Goal: Check status: Check status

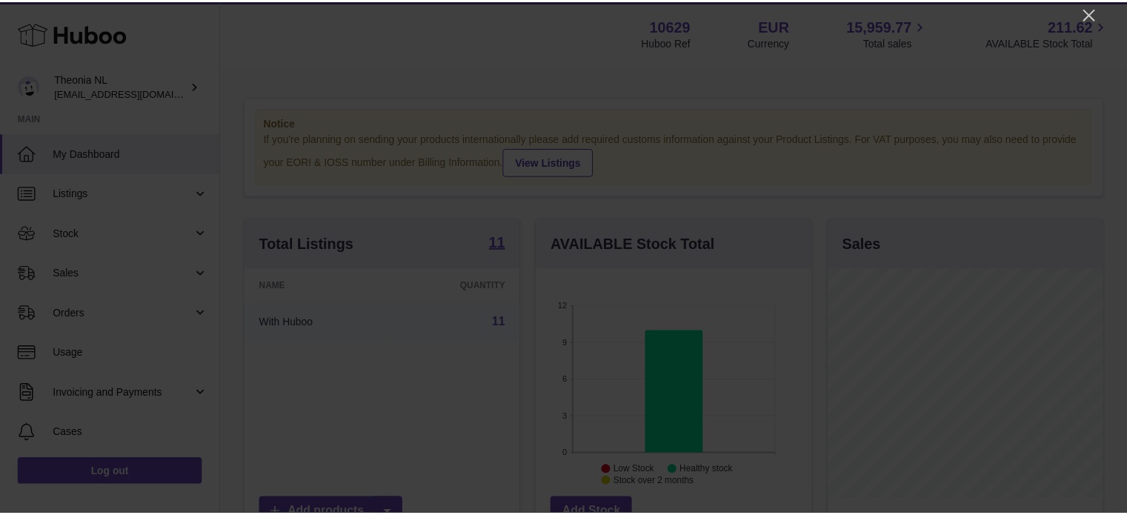
scroll to position [231, 278]
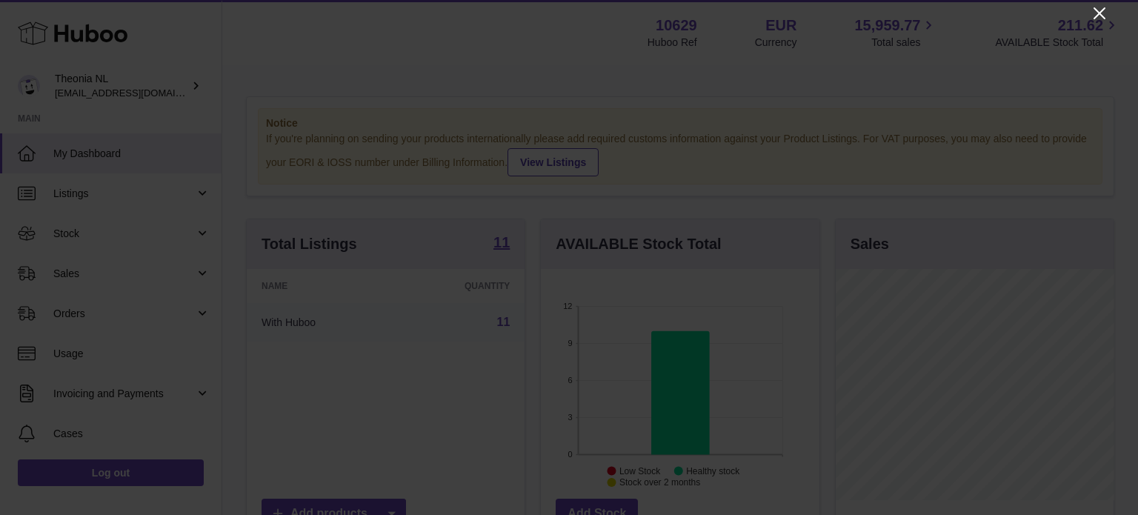
click at [1105, 13] on icon "Close" at bounding box center [1099, 13] width 18 height 18
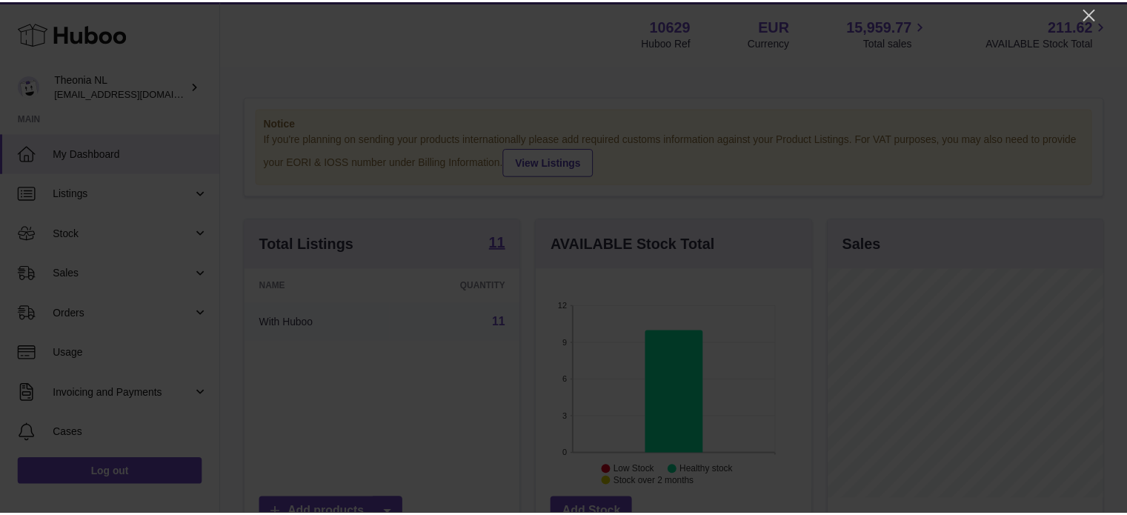
scroll to position [740483, 740440]
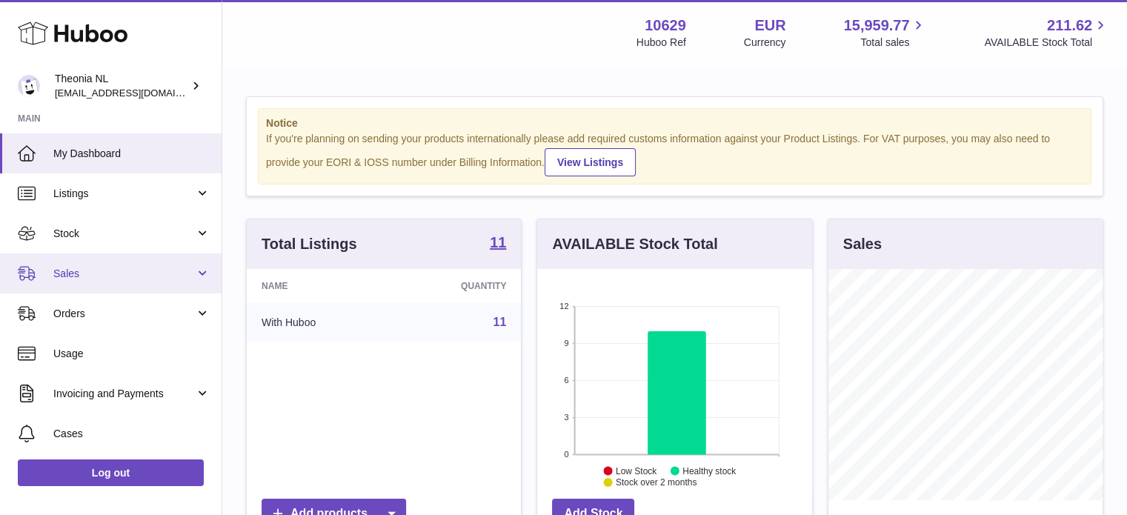
click at [73, 271] on span "Sales" at bounding box center [123, 274] width 141 height 14
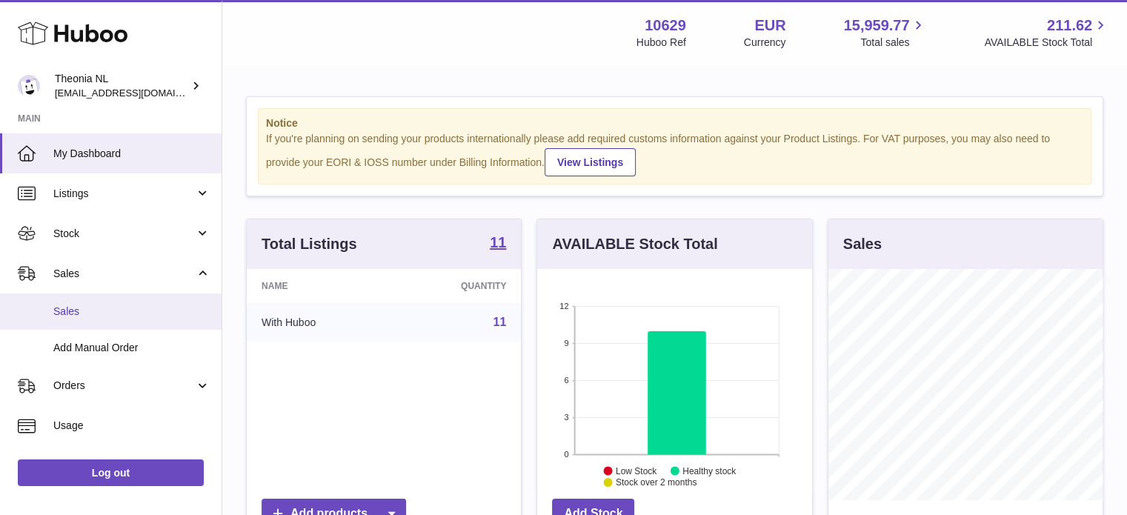
click at [71, 321] on link "Sales" at bounding box center [110, 311] width 221 height 36
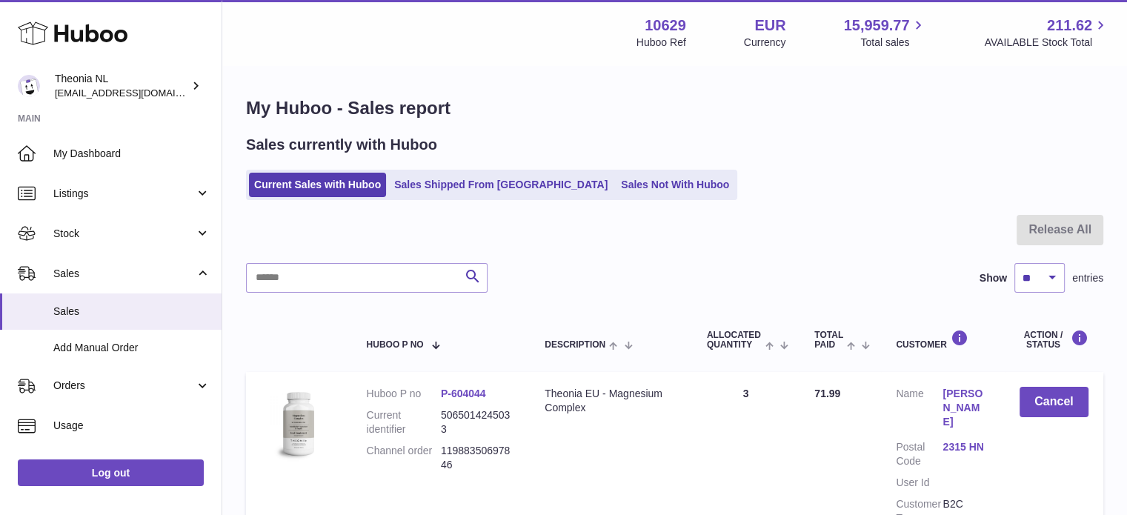
click at [443, 189] on link "Sales Shipped From [GEOGRAPHIC_DATA]" at bounding box center [501, 185] width 224 height 24
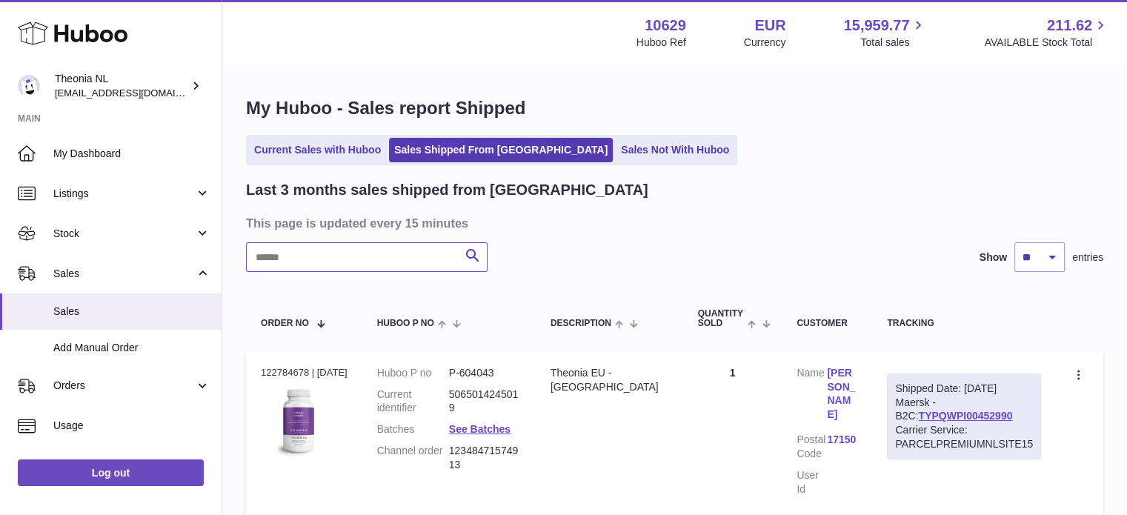
click at [397, 244] on input "text" at bounding box center [366, 257] width 241 height 30
paste input "**********"
click at [927, 411] on link "TYPQWPI00450314" at bounding box center [965, 416] width 94 height 12
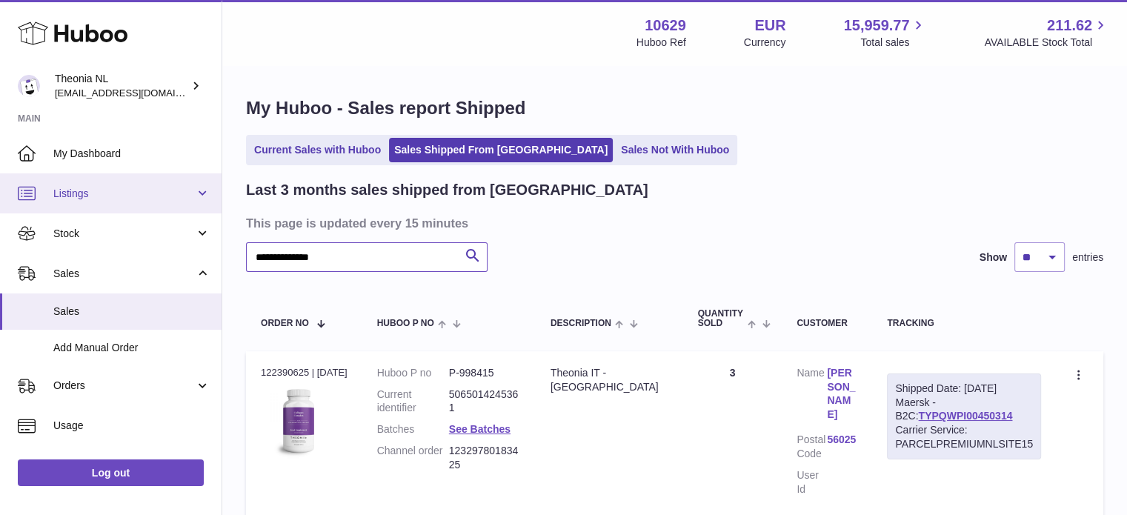
drag, startPoint x: 382, startPoint y: 258, endPoint x: 123, endPoint y: 204, distance: 264.7
click at [0, 207] on div "**********" at bounding box center [563, 321] width 1127 height 643
paste input "text"
click at [927, 413] on link "TYPQWPI00449748" at bounding box center [965, 416] width 94 height 12
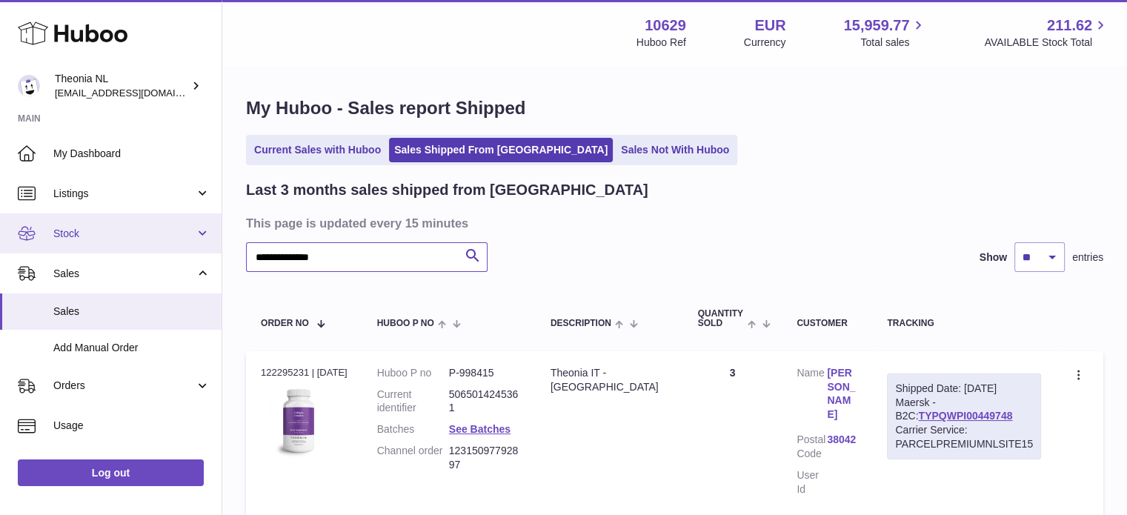
drag, startPoint x: 224, startPoint y: 251, endPoint x: 35, endPoint y: 247, distance: 189.7
click at [24, 242] on div "**********" at bounding box center [563, 321] width 1127 height 643
paste input "text"
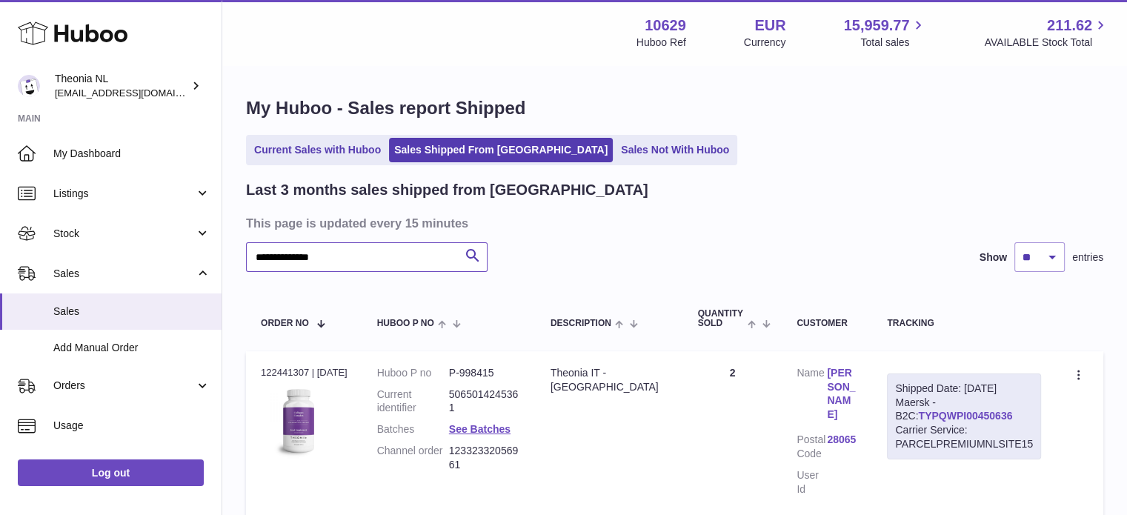
type input "**********"
click at [918, 412] on link "TYPQWPI00450636" at bounding box center [965, 416] width 94 height 12
click at [367, 145] on link "Current Sales with Huboo" at bounding box center [317, 150] width 137 height 24
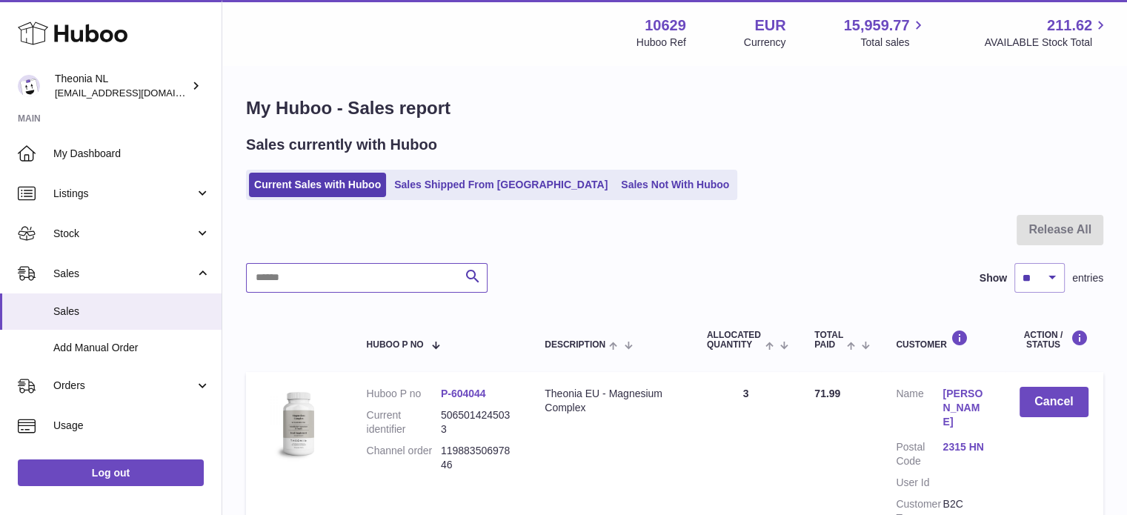
click at [353, 289] on input "text" at bounding box center [366, 278] width 241 height 30
paste input "**********"
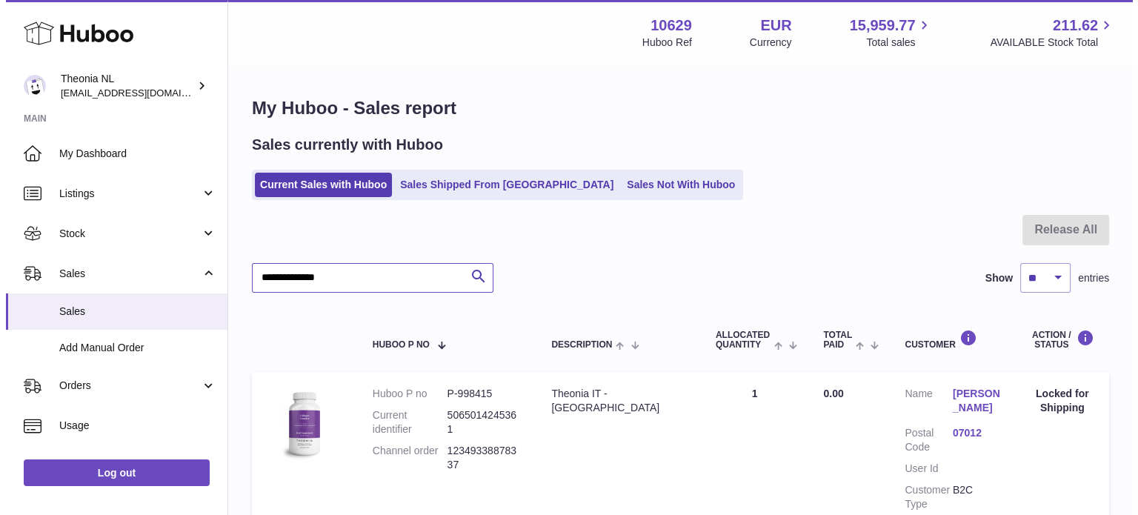
scroll to position [141, 0]
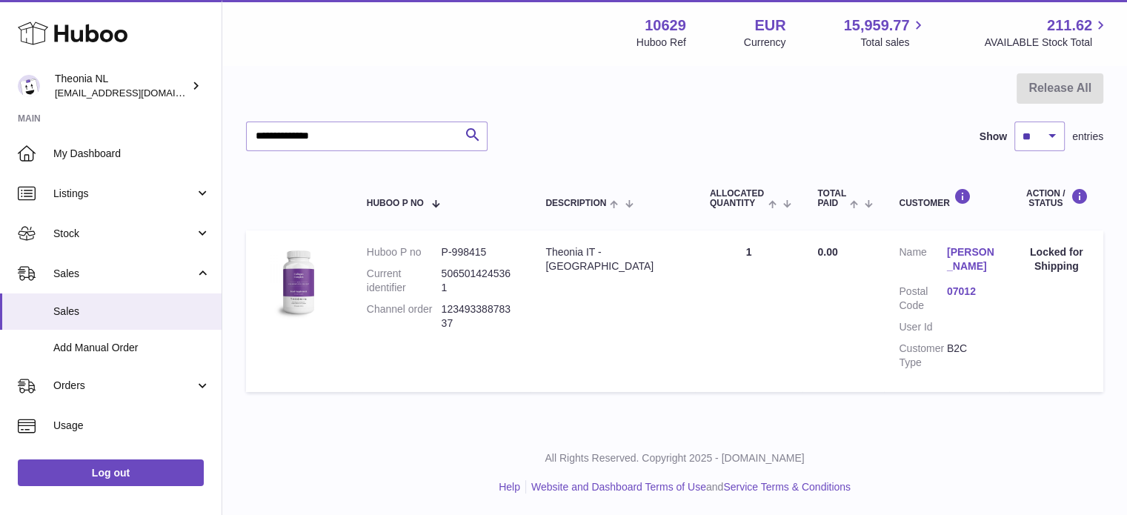
click at [951, 281] on dl "Customer Name Giuseppina Senes Postal Code 07012 User Id Customer Type B2C" at bounding box center [946, 310] width 96 height 131
click at [952, 288] on link "07012" at bounding box center [970, 291] width 47 height 14
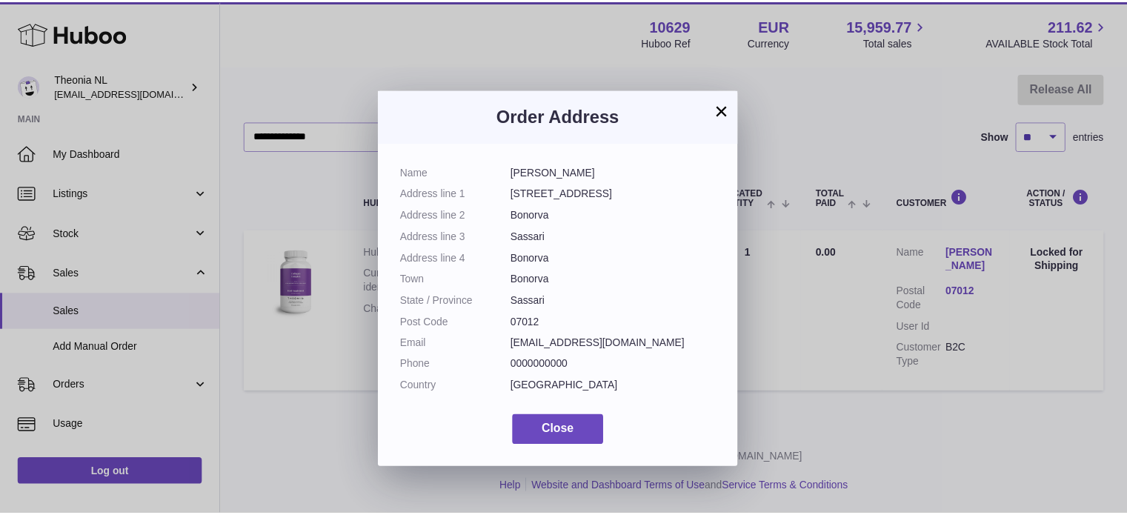
scroll to position [22, 0]
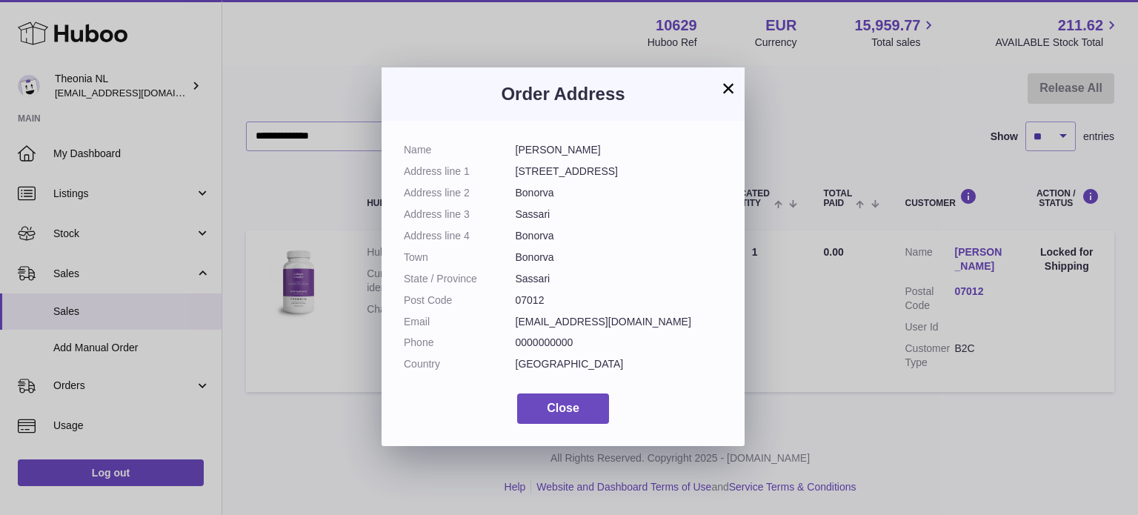
click at [729, 79] on button "×" at bounding box center [728, 88] width 18 height 18
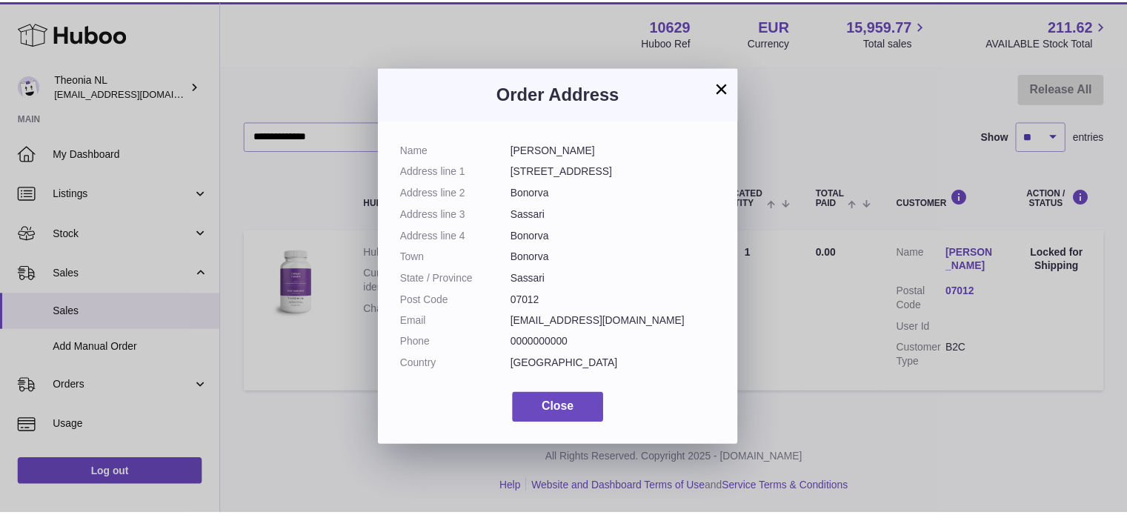
scroll to position [0, 0]
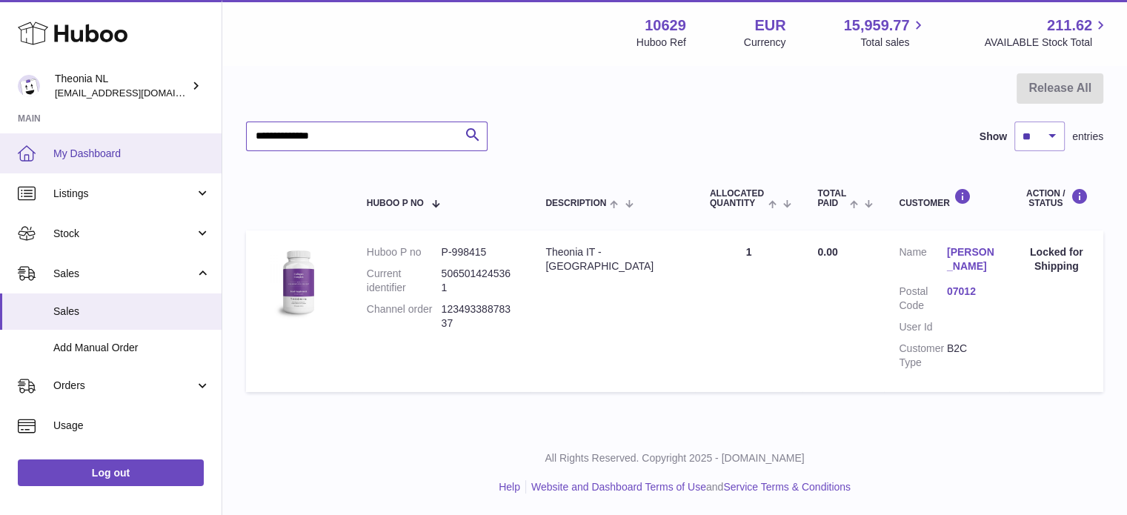
click at [119, 147] on div "Huboo Theonia NL info@wholesomegoods.eu Main My Dashboard Listings Not with Hub…" at bounding box center [563, 187] width 1127 height 657
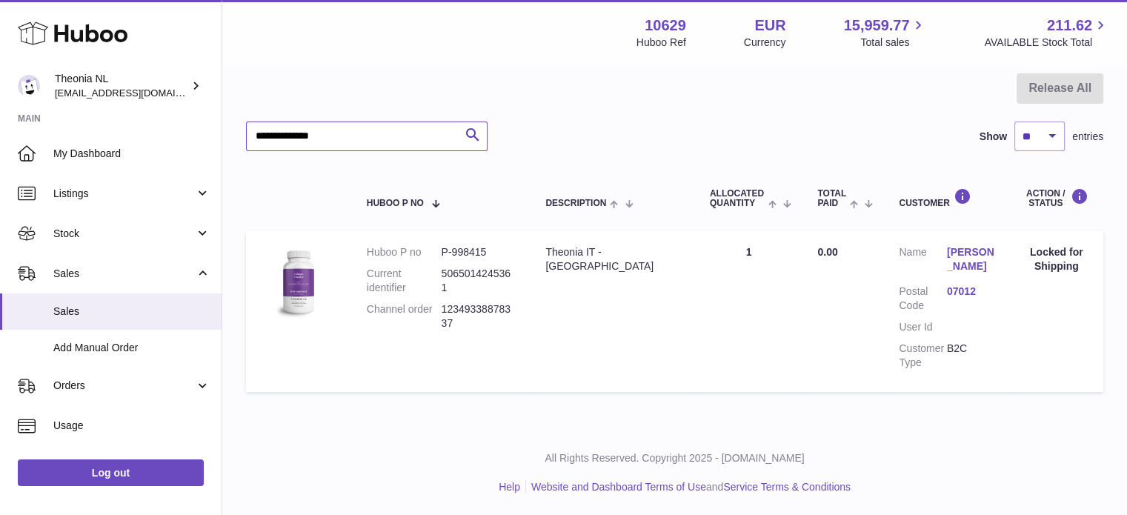
paste input "text"
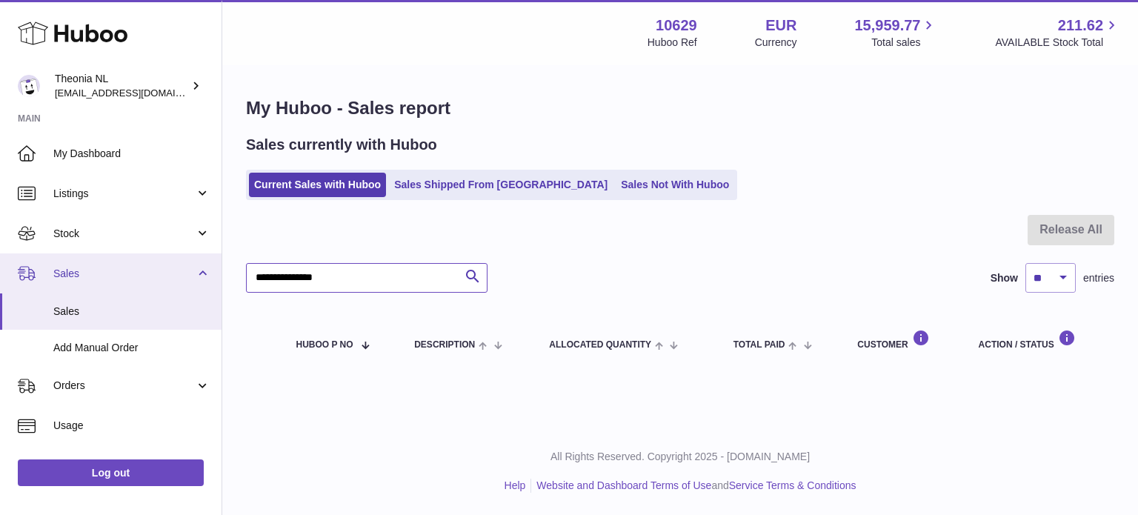
click at [65, 262] on div "Huboo Theonia NL info@wholesomegoods.eu Main My Dashboard Listings Not with Hub…" at bounding box center [569, 257] width 1138 height 515
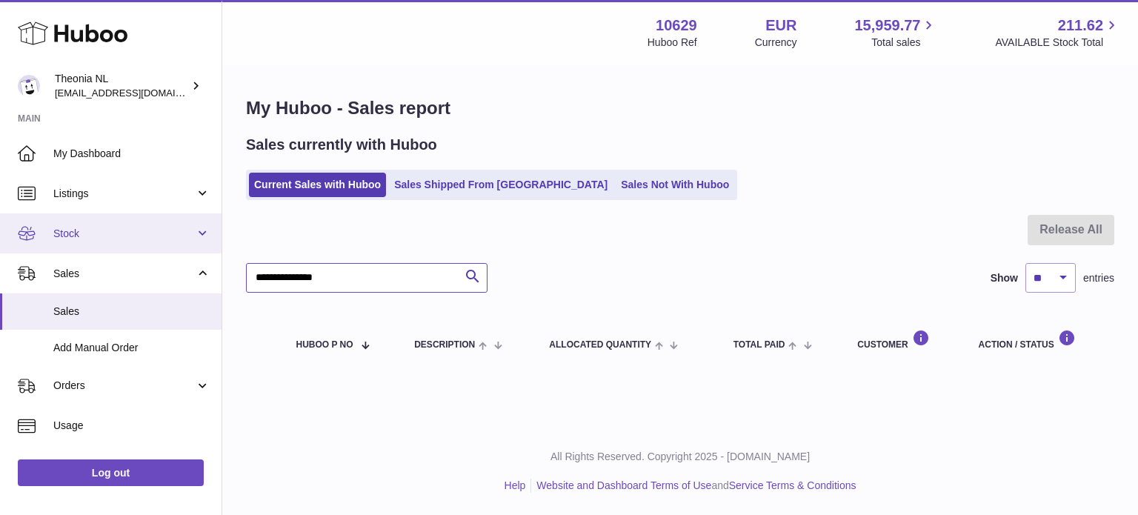
paste input "text"
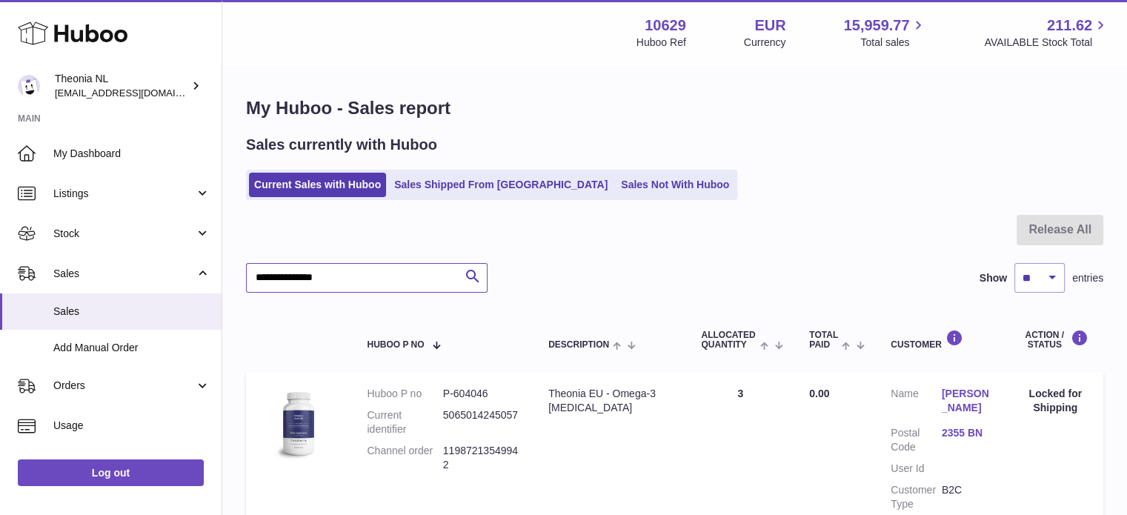
scroll to position [141, 0]
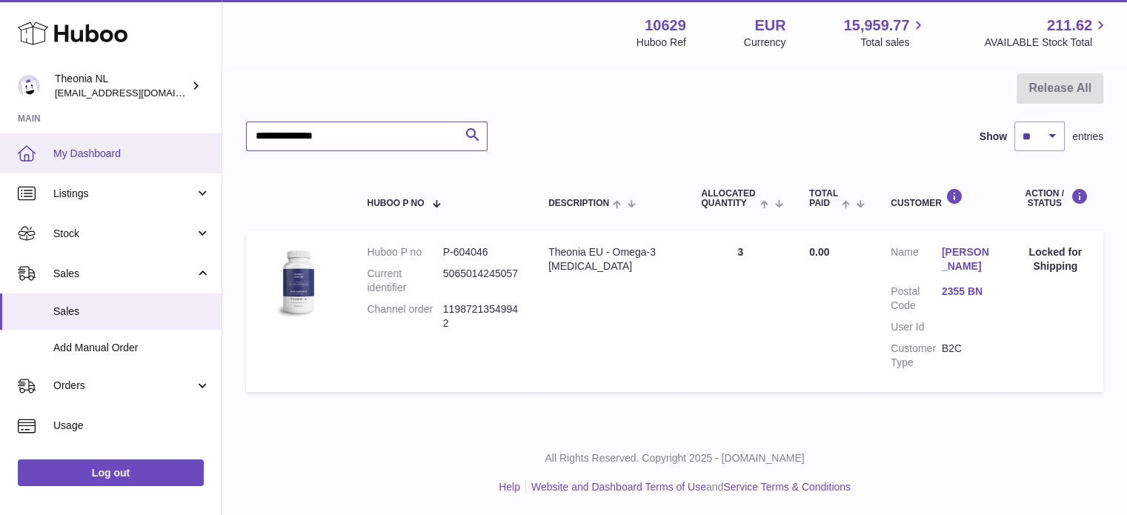
drag, startPoint x: 390, startPoint y: 147, endPoint x: 0, endPoint y: 139, distance: 389.7
click at [15, 137] on div "Huboo Theonia NL info@wholesomegoods.eu Main My Dashboard Listings Not with Hub…" at bounding box center [563, 187] width 1127 height 657
paste input "text"
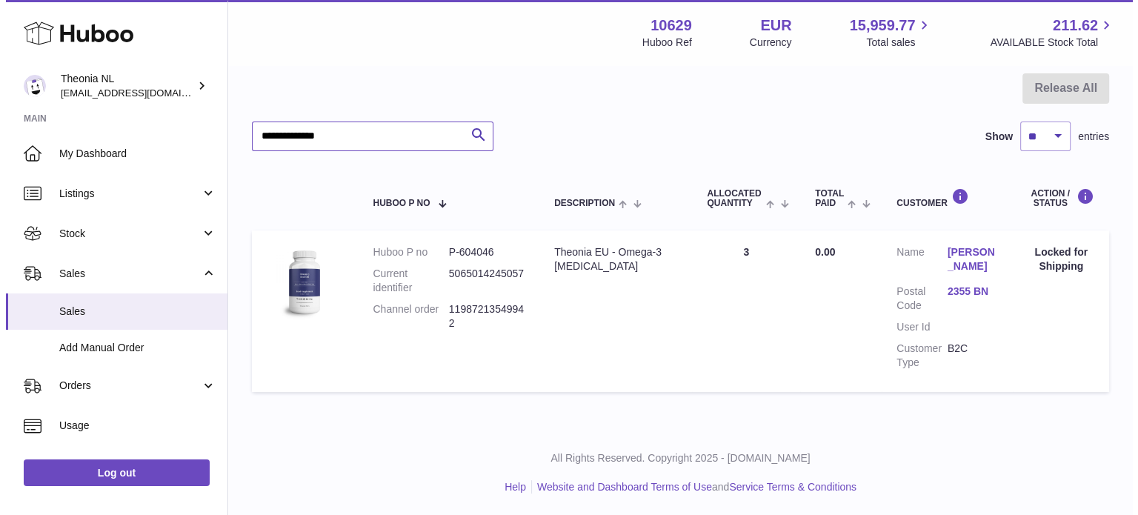
scroll to position [0, 0]
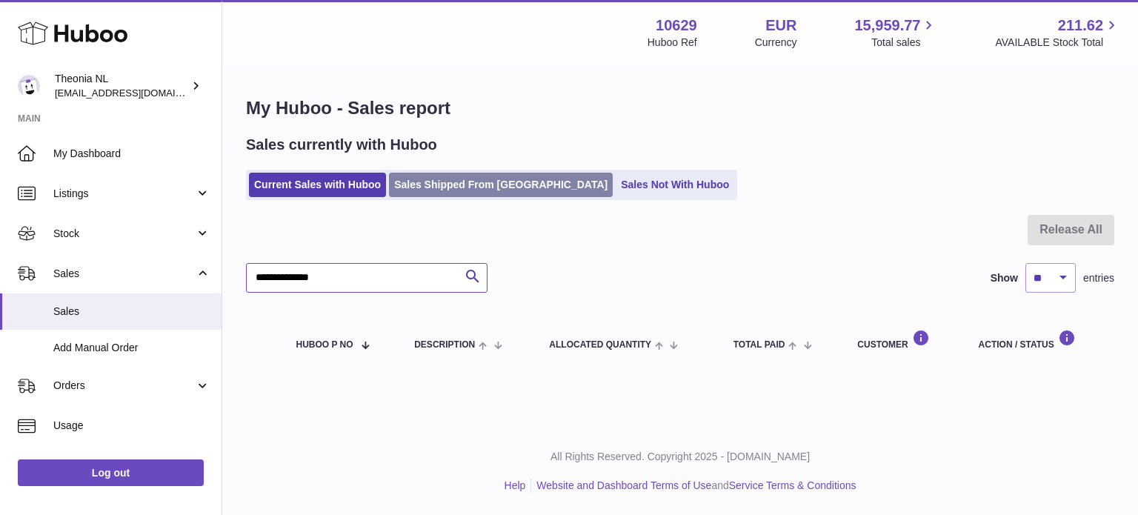
type input "**********"
click at [454, 176] on link "Sales Shipped From [GEOGRAPHIC_DATA]" at bounding box center [501, 185] width 224 height 24
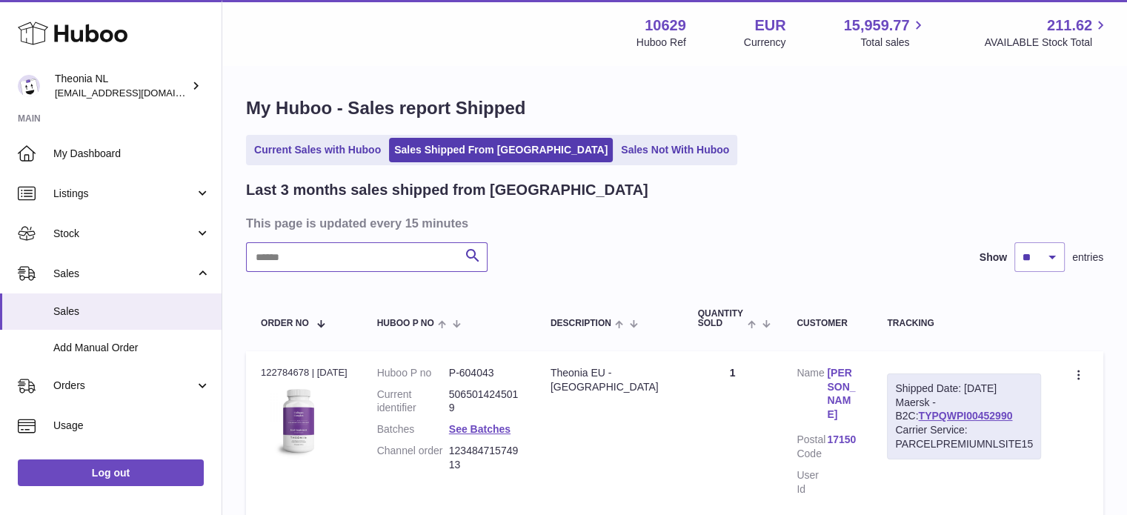
click at [401, 264] on input "text" at bounding box center [366, 257] width 241 height 30
paste input "**********"
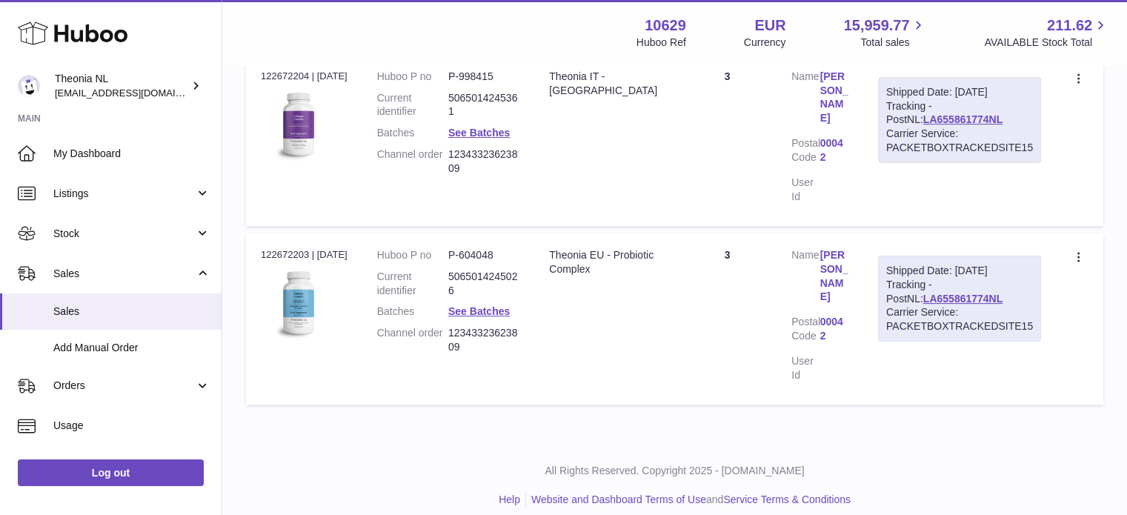
scroll to position [273, 0]
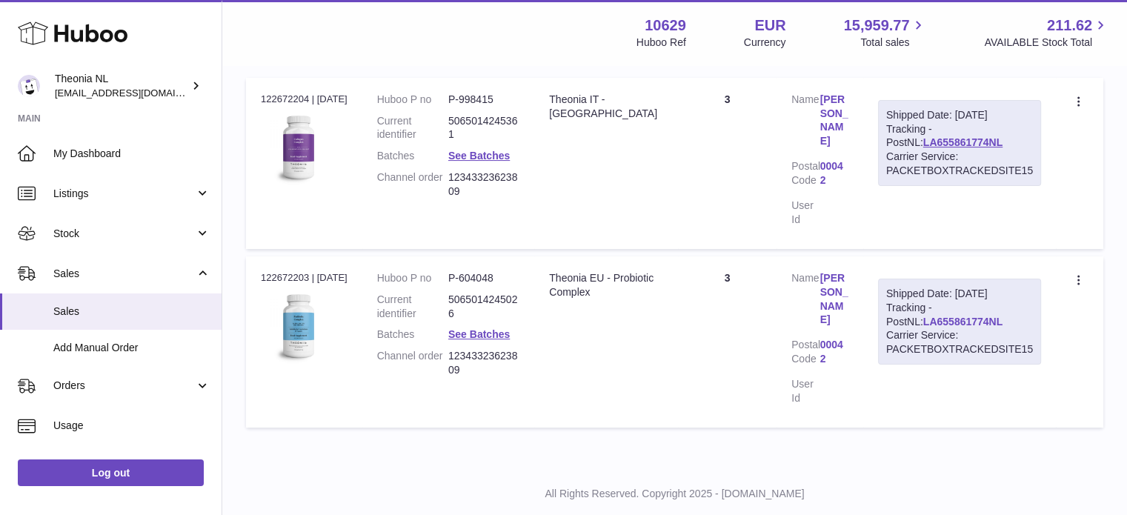
click at [942, 316] on link "LA655861774NL" at bounding box center [962, 322] width 79 height 12
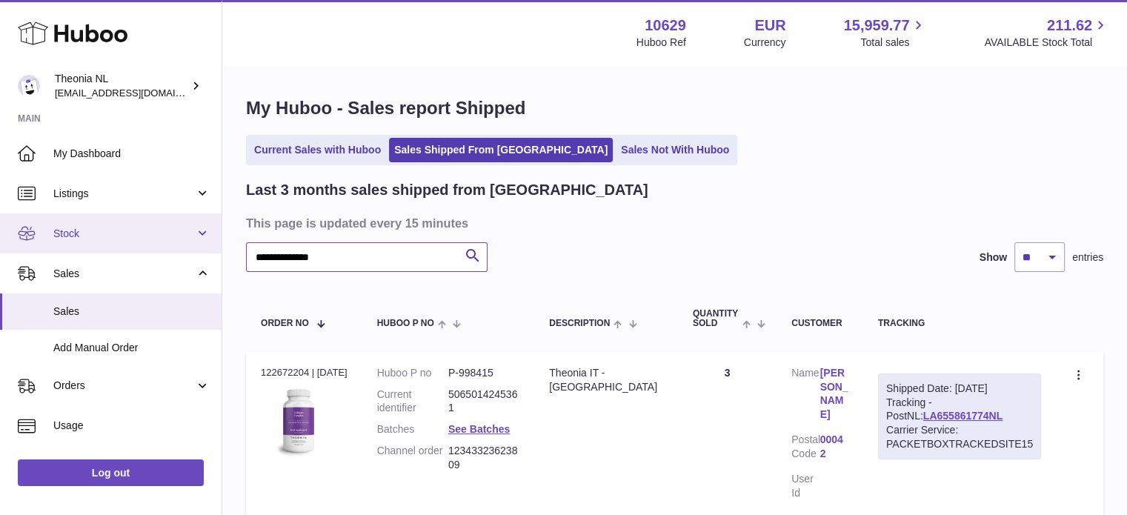
drag, startPoint x: 380, startPoint y: 264, endPoint x: 47, endPoint y: 230, distance: 335.1
click at [54, 230] on div "**********" at bounding box center [563, 412] width 1127 height 825
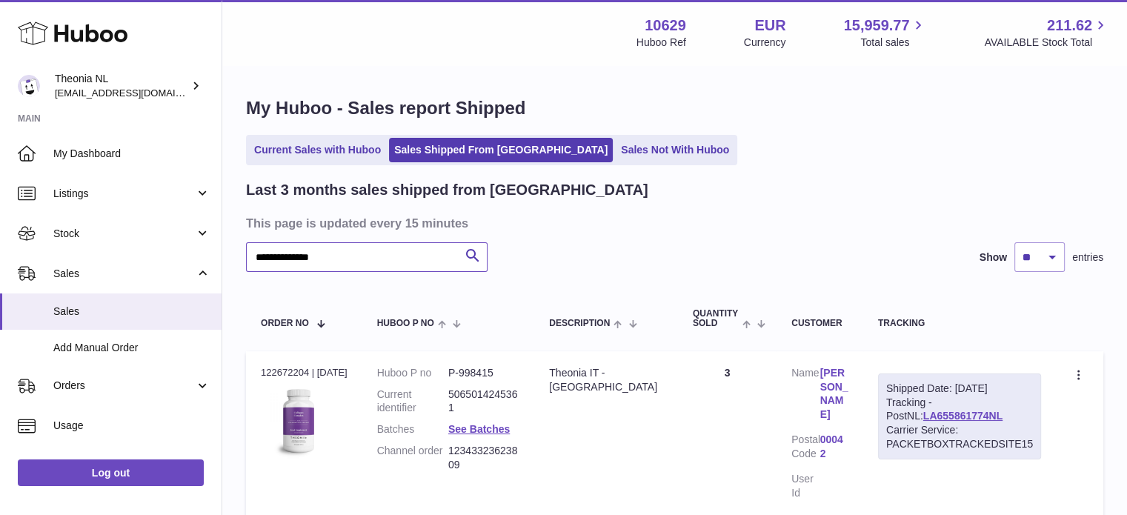
paste input "text"
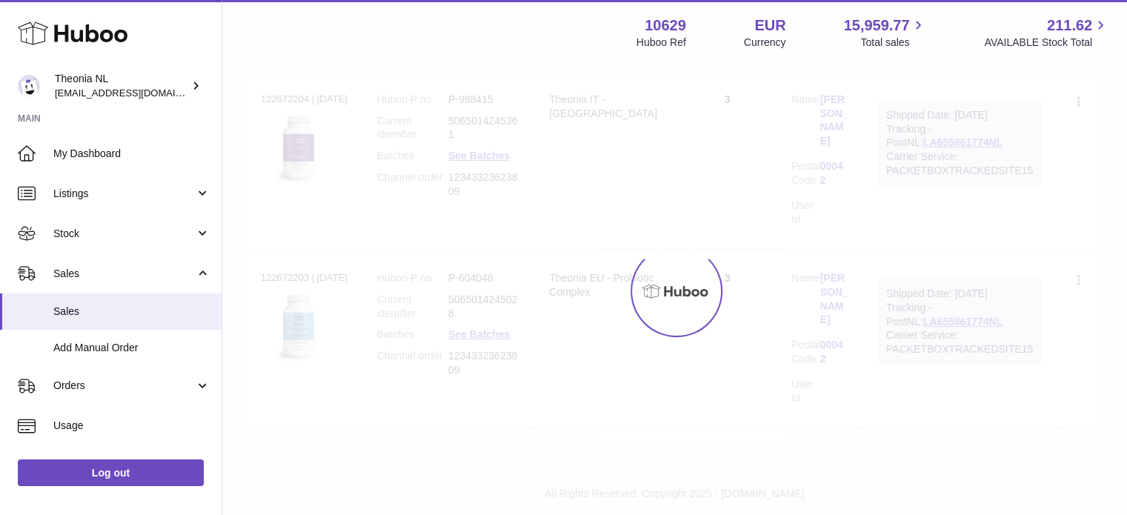
scroll to position [113, 0]
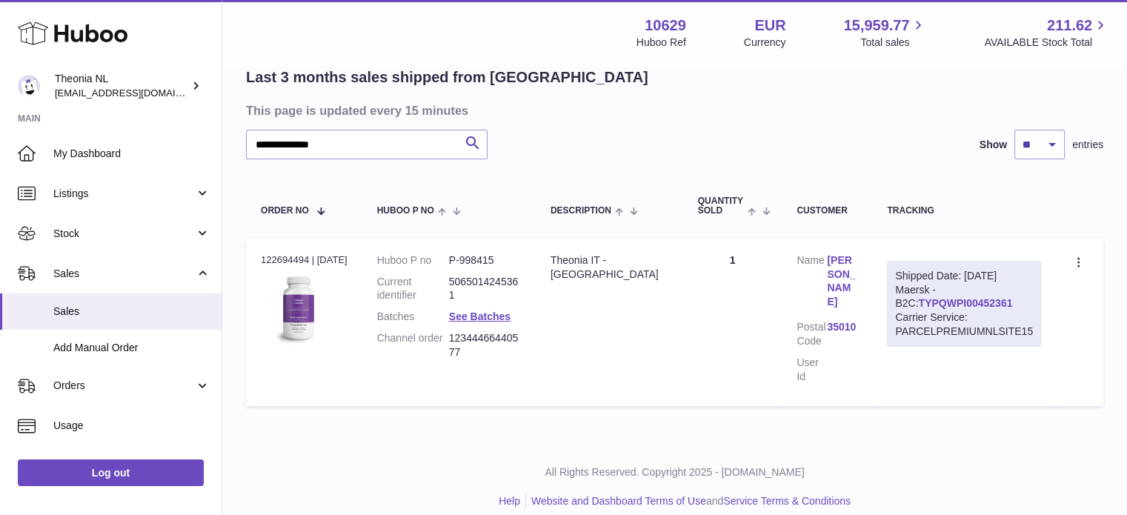
click at [918, 299] on link "TYPQWPI00452361" at bounding box center [965, 303] width 94 height 12
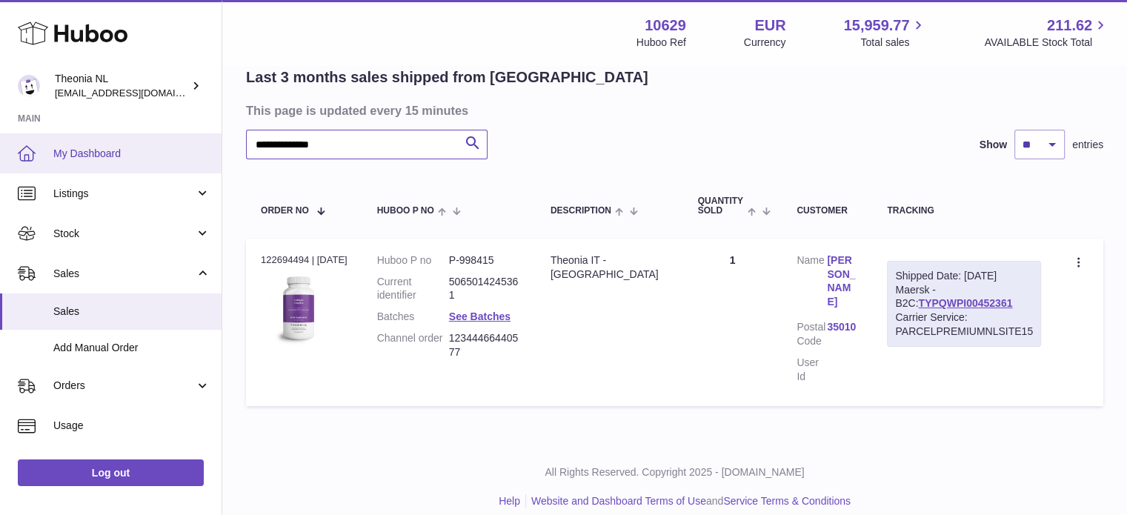
drag, startPoint x: 427, startPoint y: 150, endPoint x: 0, endPoint y: 156, distance: 427.4
click at [0, 159] on div "**********" at bounding box center [563, 208] width 1127 height 643
paste input "text"
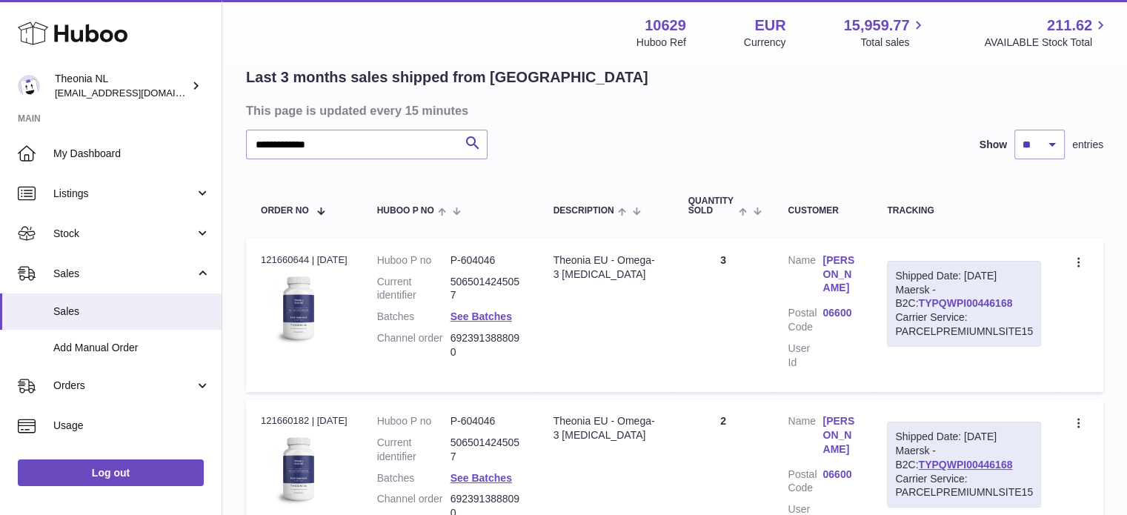
click at [921, 304] on link "TYPQWPI00446168" at bounding box center [965, 303] width 94 height 12
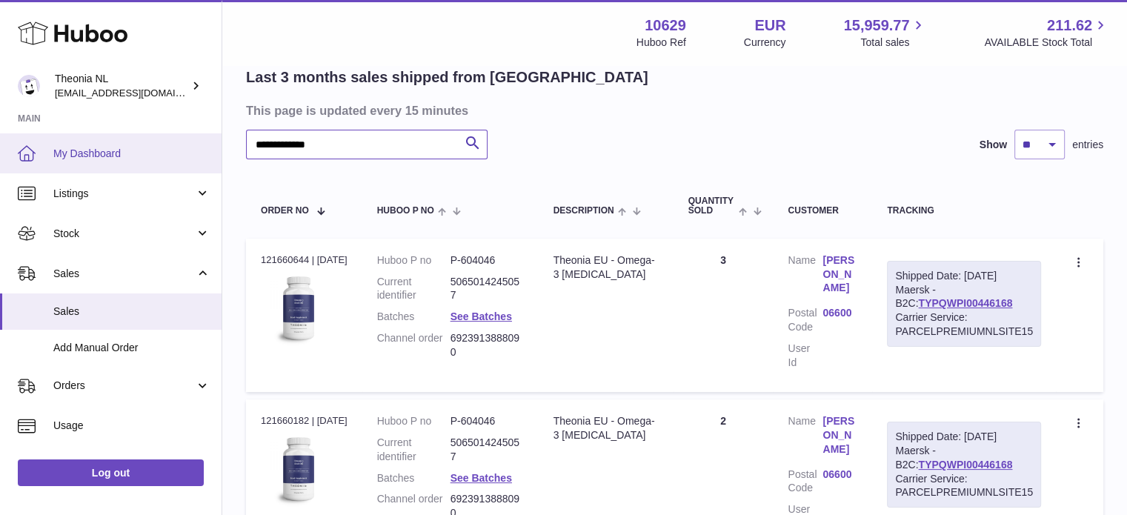
drag, startPoint x: 400, startPoint y: 145, endPoint x: 24, endPoint y: 171, distance: 376.4
click at [17, 159] on div "**********" at bounding box center [563, 282] width 1127 height 790
paste input "*"
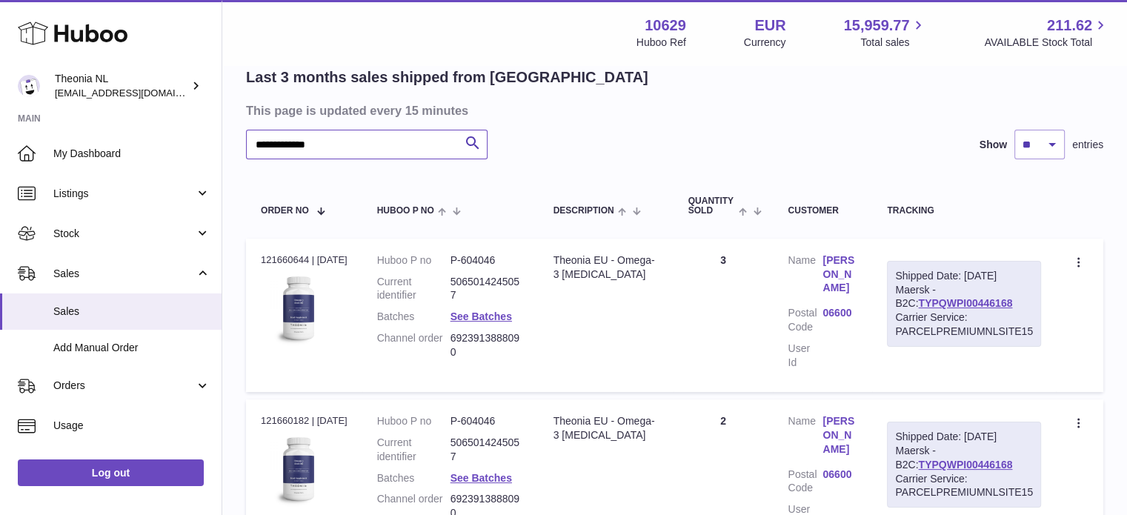
type input "**********"
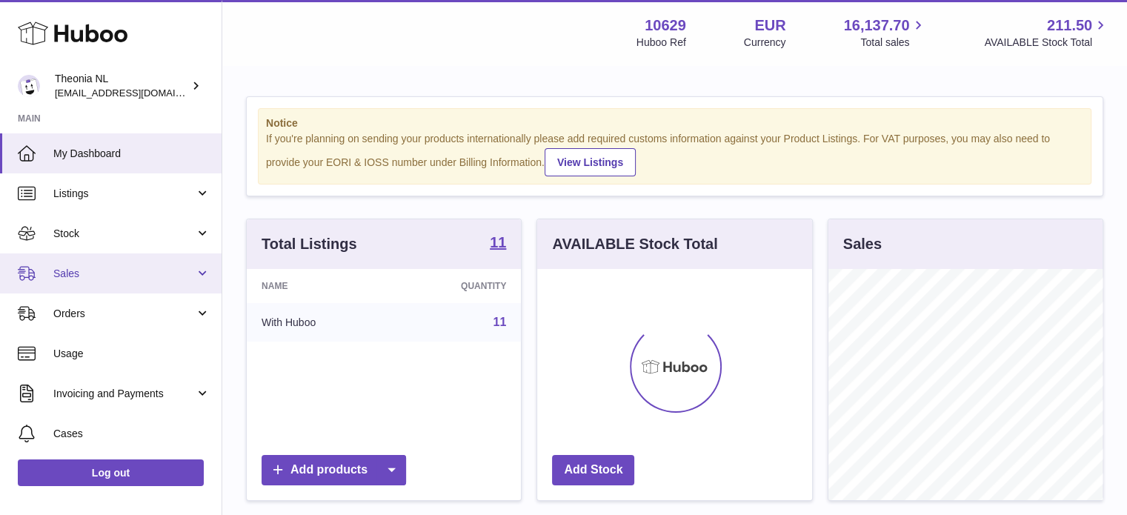
scroll to position [231, 275]
click at [144, 264] on link "Sales" at bounding box center [110, 273] width 221 height 40
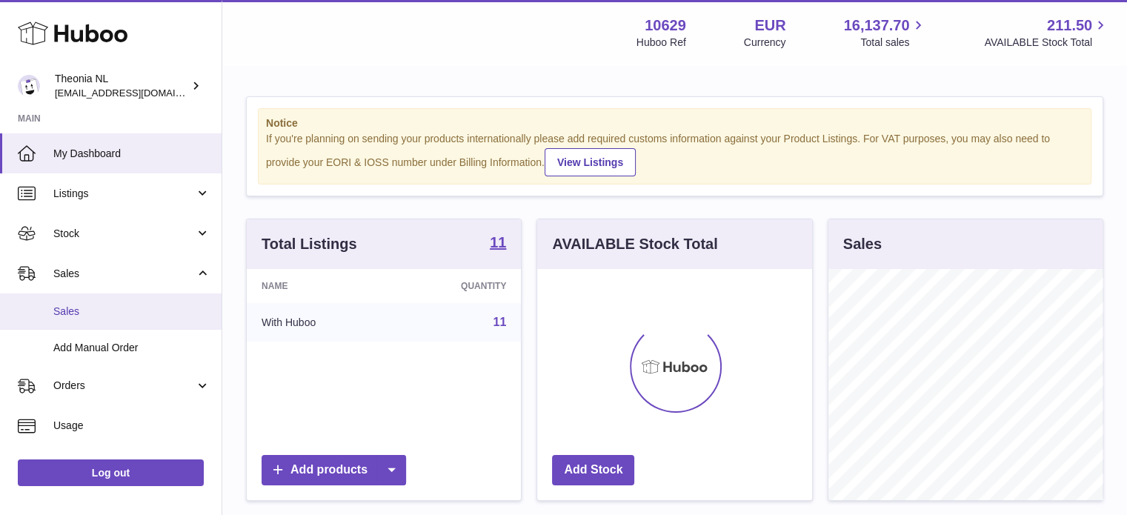
click at [133, 299] on link "Sales" at bounding box center [110, 311] width 221 height 36
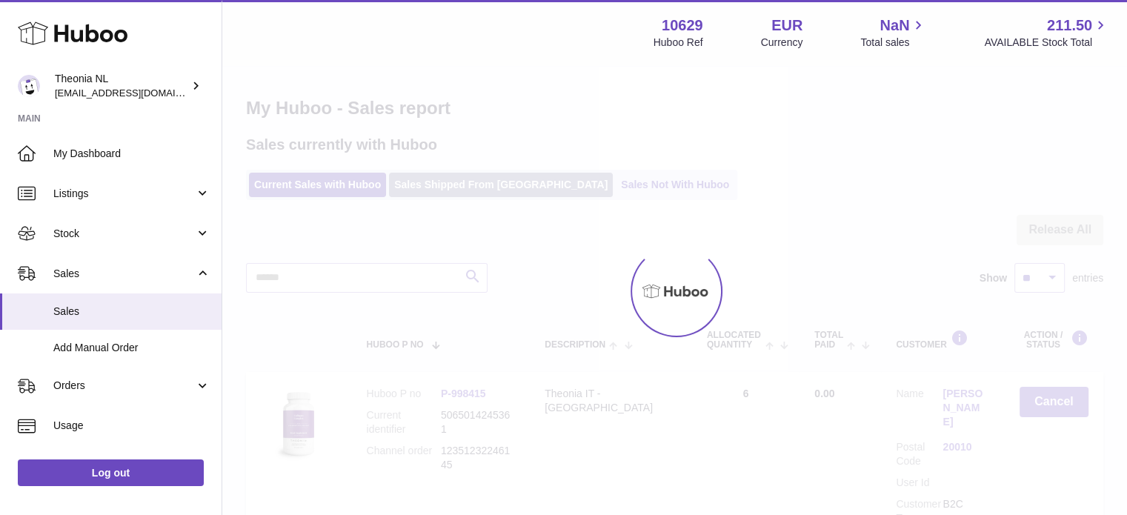
click at [421, 177] on link "Sales Shipped From [GEOGRAPHIC_DATA]" at bounding box center [501, 185] width 224 height 24
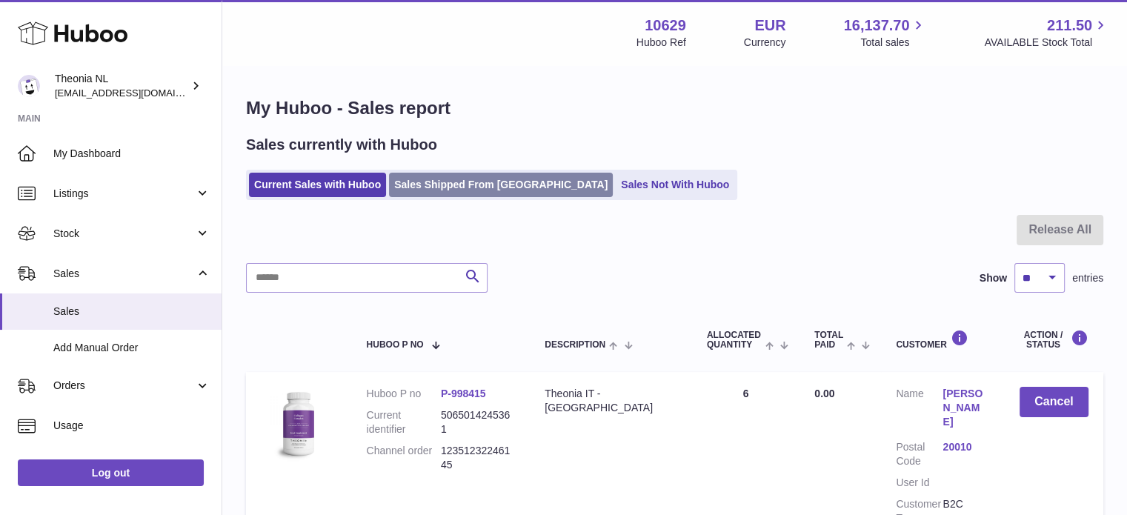
click at [421, 177] on link "Sales Shipped From [GEOGRAPHIC_DATA]" at bounding box center [501, 185] width 224 height 24
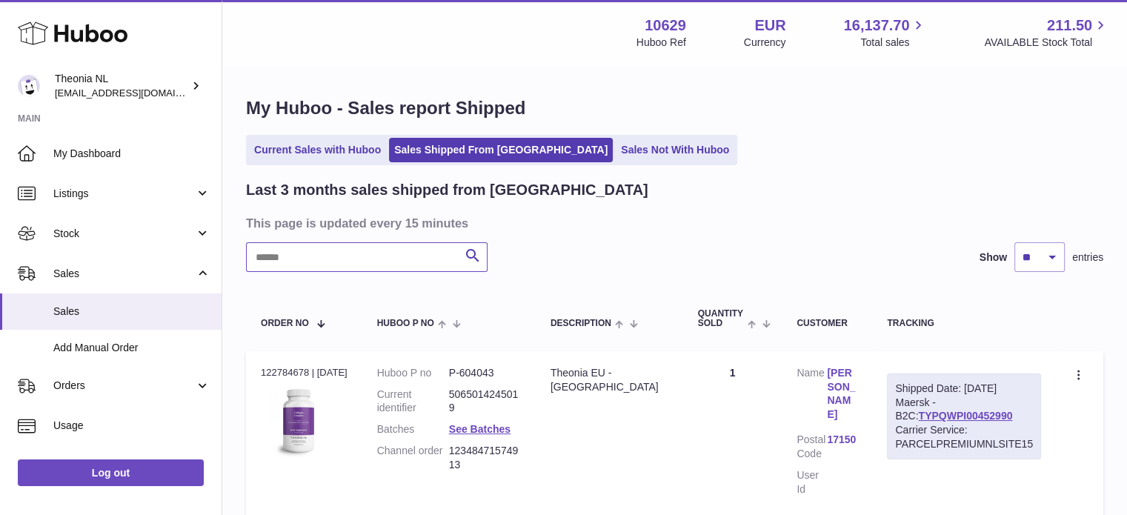
click at [385, 254] on input "text" at bounding box center [366, 257] width 241 height 30
paste input "**********"
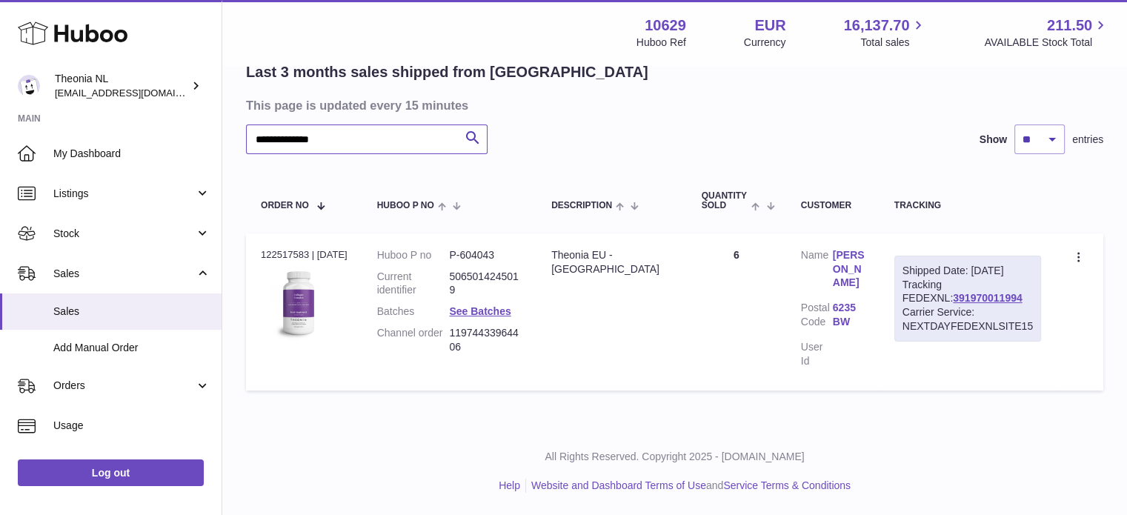
scroll to position [104, 0]
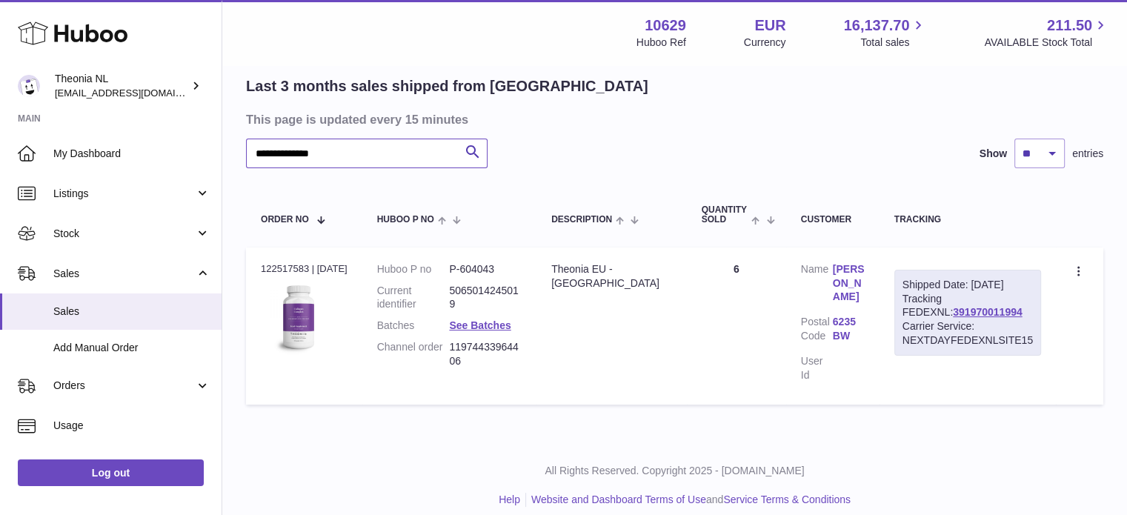
type input "**********"
drag, startPoint x: 924, startPoint y: 313, endPoint x: 925, endPoint y: 325, distance: 11.9
click at [924, 315] on div "Shipped Date: 11th Aug 2025 Tracking FEDEXNL: 391970011994 Carrier Service: NEX…" at bounding box center [967, 313] width 147 height 86
click at [953, 318] on link "391970011994" at bounding box center [987, 312] width 69 height 12
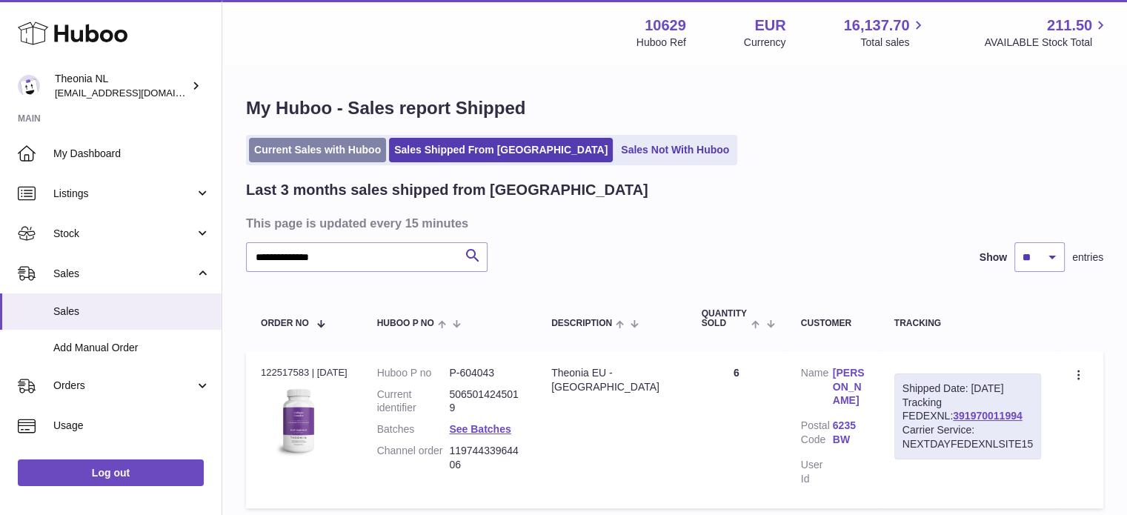
click at [278, 154] on link "Current Sales with Huboo" at bounding box center [317, 150] width 137 height 24
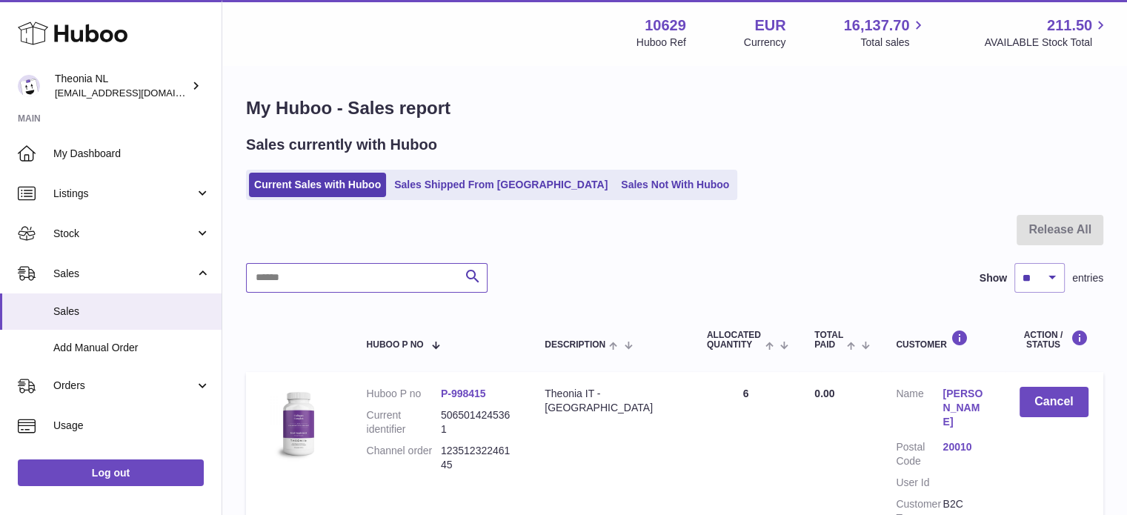
click at [324, 276] on input "text" at bounding box center [366, 278] width 241 height 30
paste input "**********"
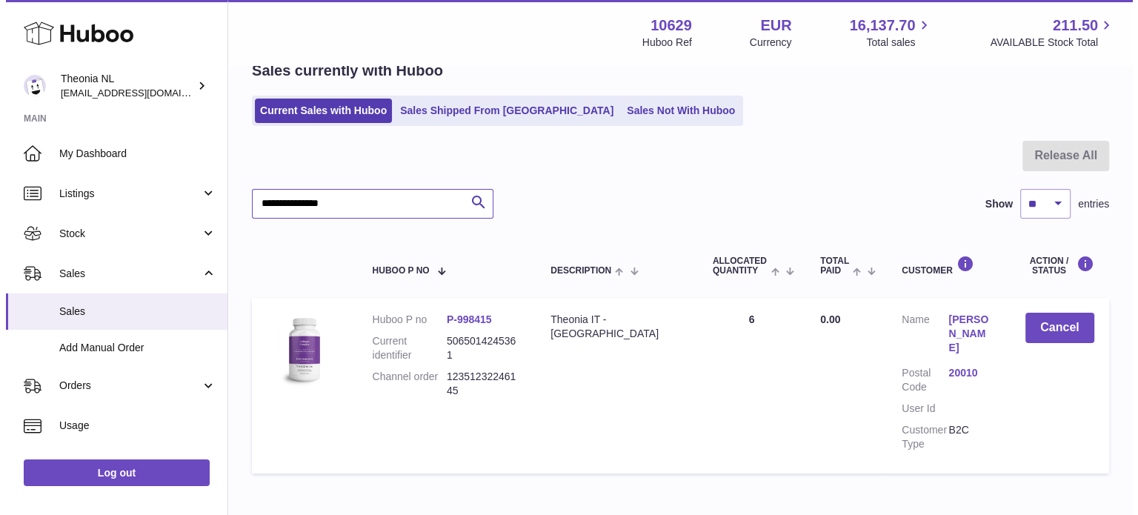
scroll to position [141, 0]
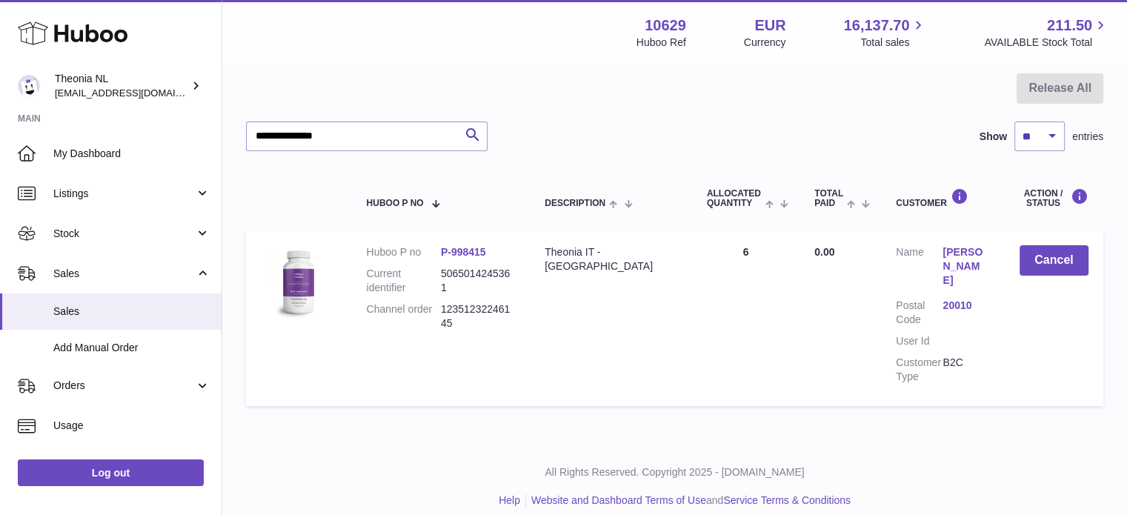
click at [942, 299] on link "20010" at bounding box center [965, 306] width 47 height 14
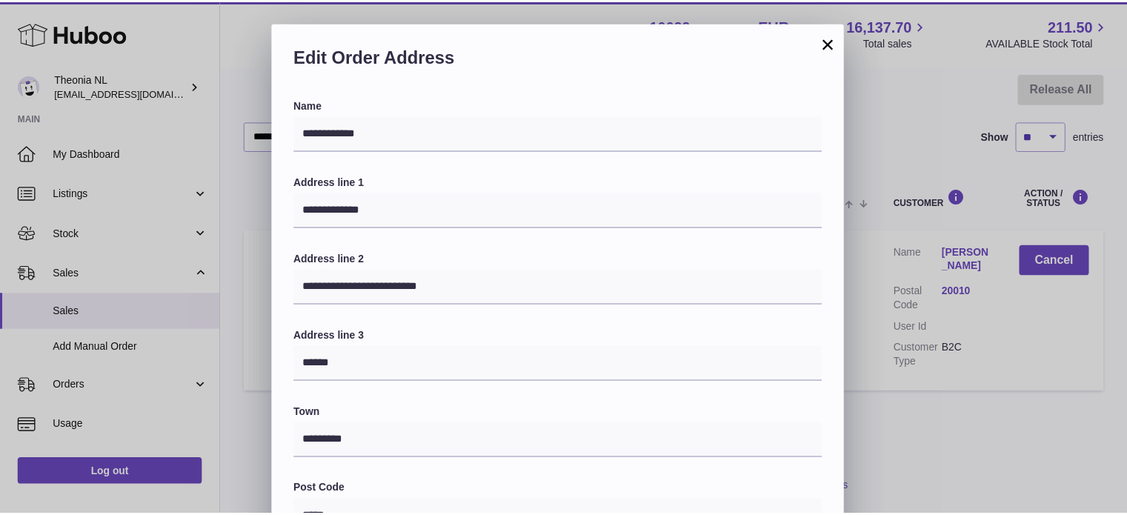
scroll to position [418, 0]
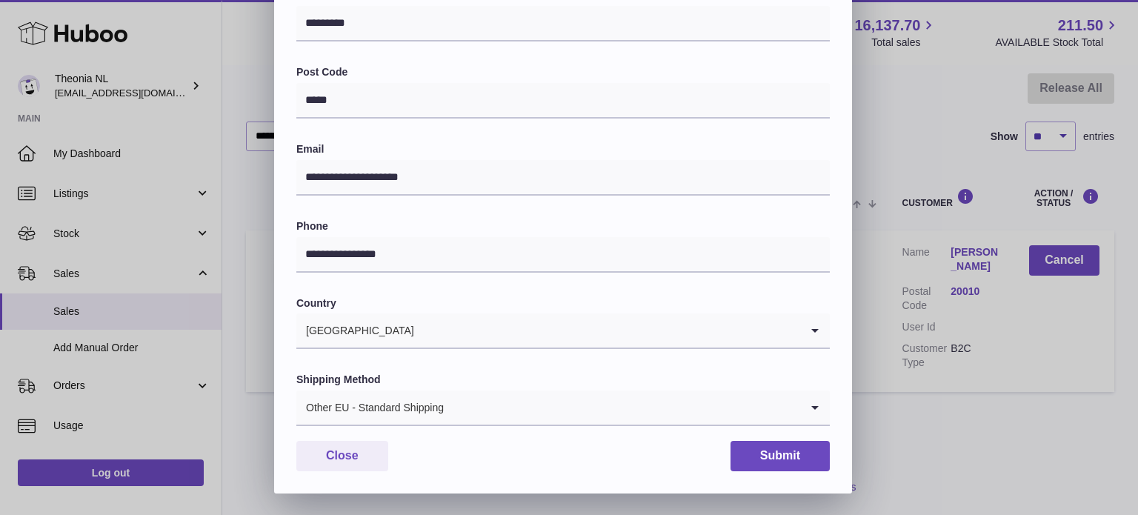
click at [432, 408] on div "Other EU - Standard Shipping" at bounding box center [548, 407] width 504 height 34
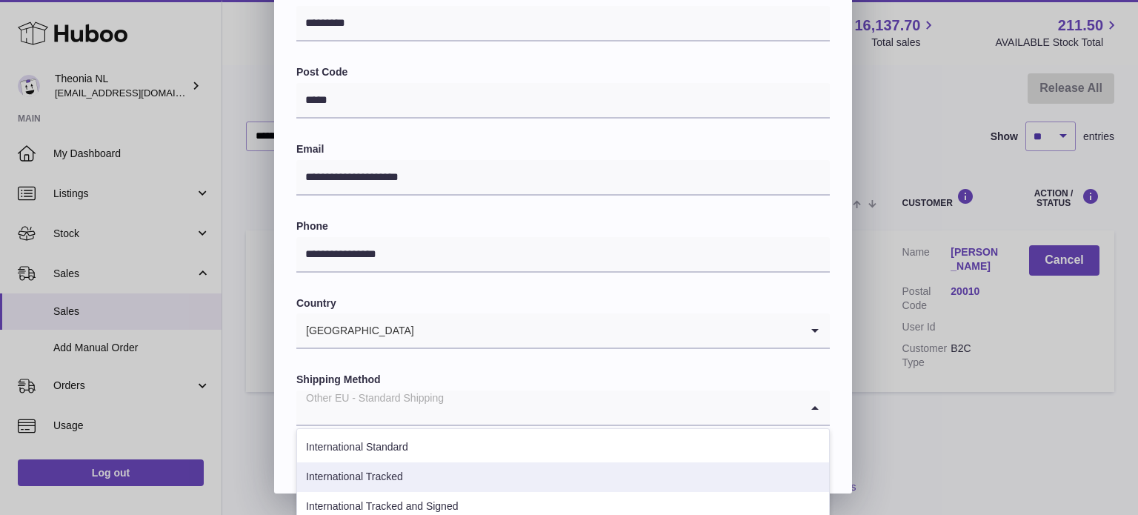
click at [430, 465] on li "International Tracked" at bounding box center [563, 477] width 532 height 30
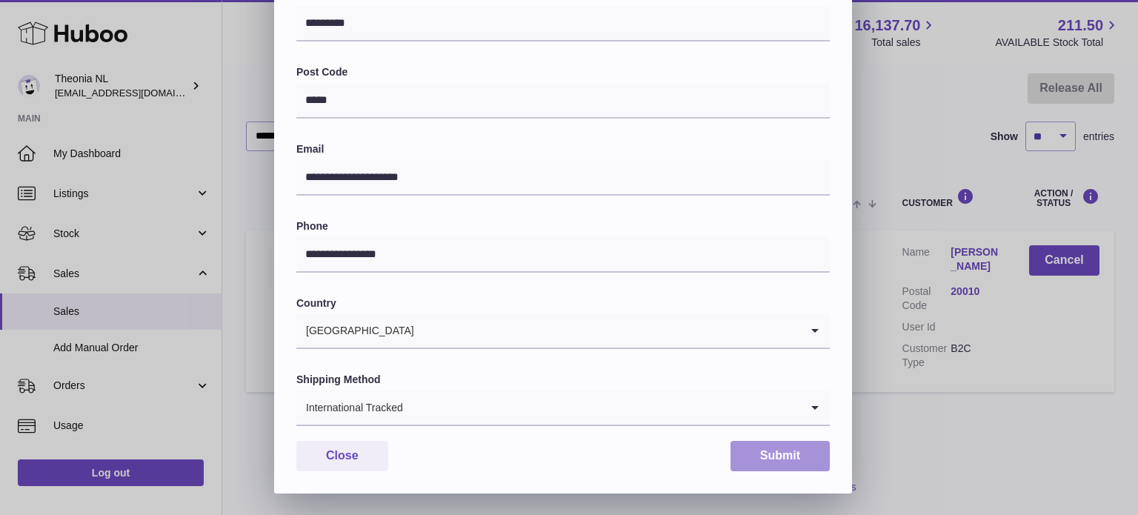
click at [784, 464] on button "Submit" at bounding box center [779, 456] width 99 height 30
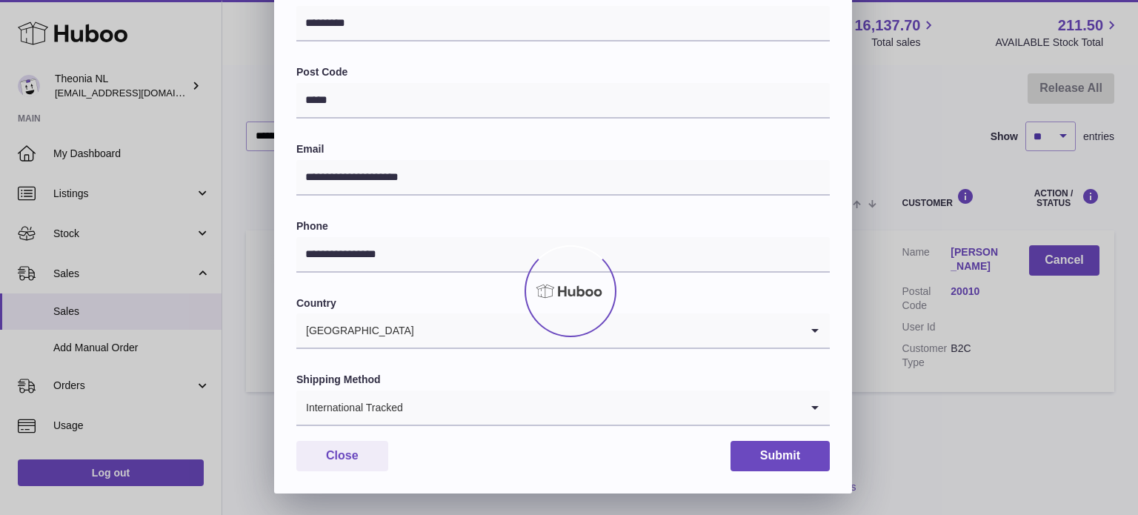
scroll to position [0, 0]
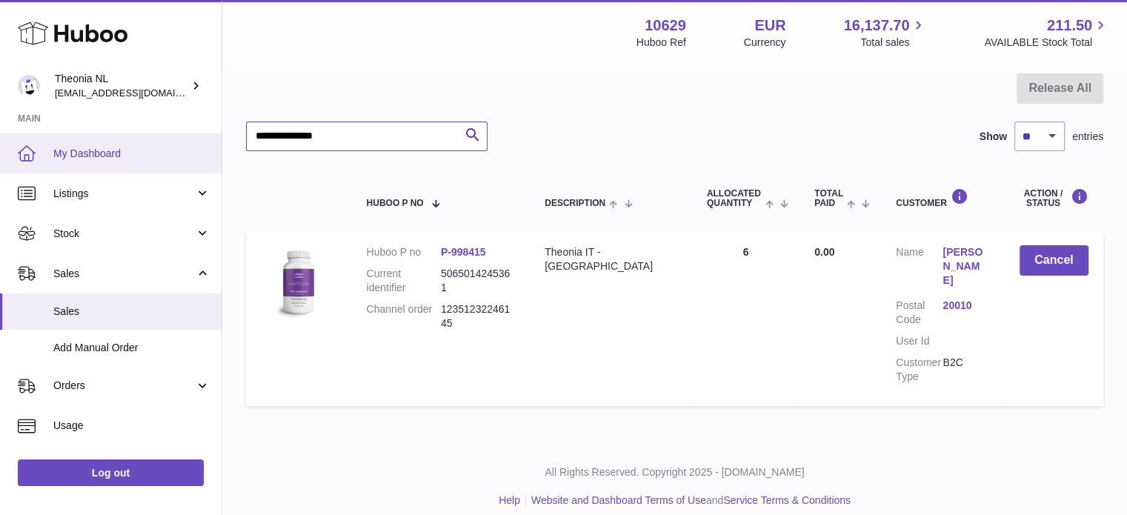
drag, startPoint x: 376, startPoint y: 142, endPoint x: 86, endPoint y: 162, distance: 290.3
click at [159, 159] on div "Huboo Theonia NL [EMAIL_ADDRESS][DOMAIN_NAME] Main My Dashboard Listings Not wi…" at bounding box center [563, 194] width 1127 height 671
paste input "text"
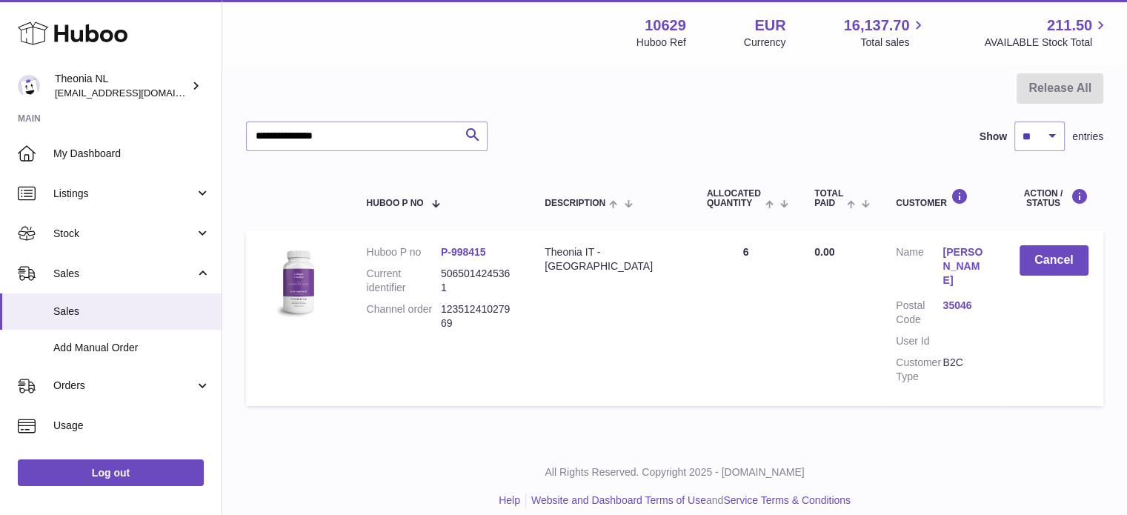
click at [945, 299] on link "35046" at bounding box center [965, 306] width 47 height 14
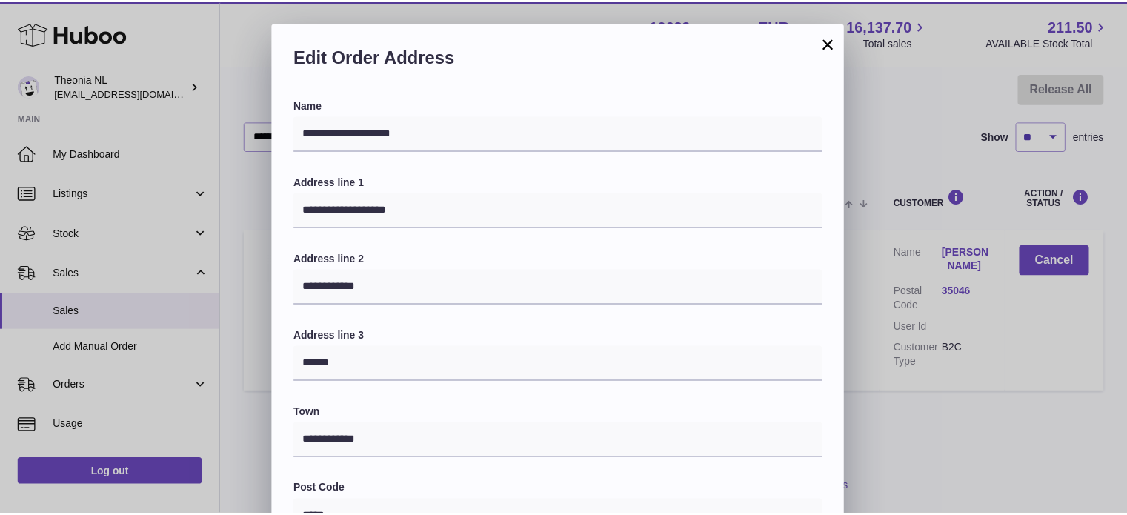
scroll to position [418, 0]
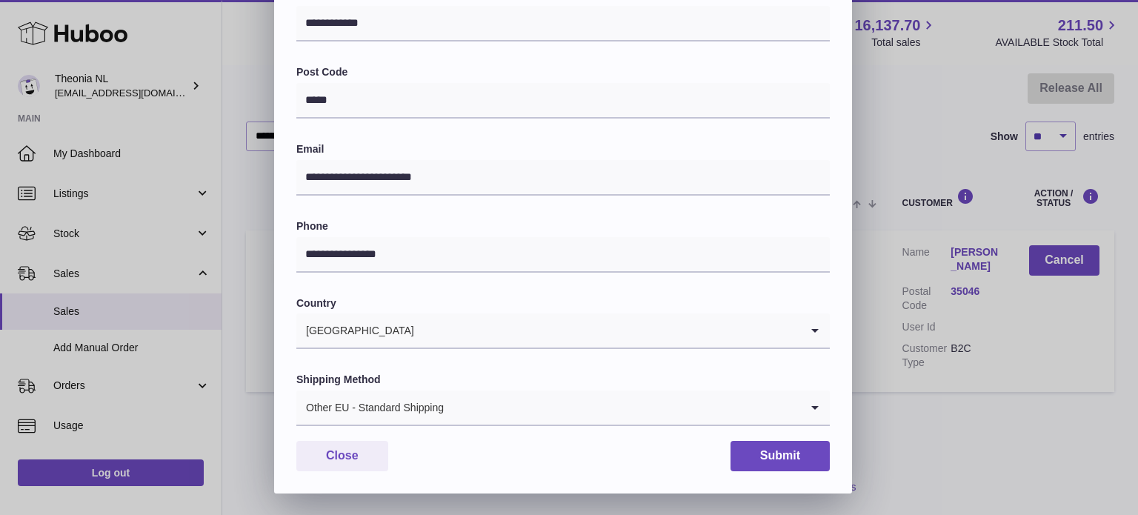
click at [373, 391] on div "Other EU - Standard Shipping" at bounding box center [548, 407] width 504 height 34
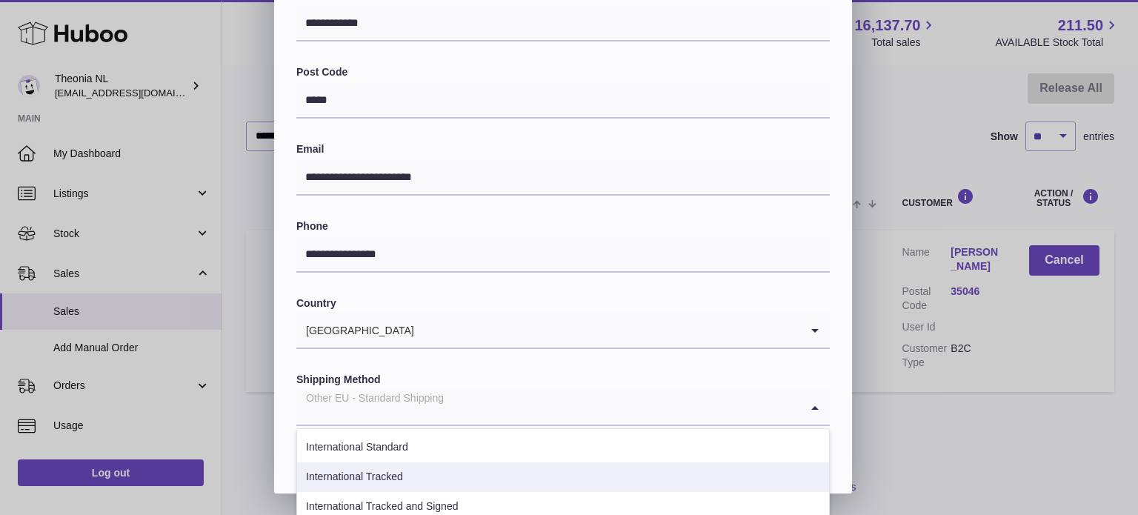
click at [392, 476] on li "International Tracked" at bounding box center [563, 477] width 532 height 30
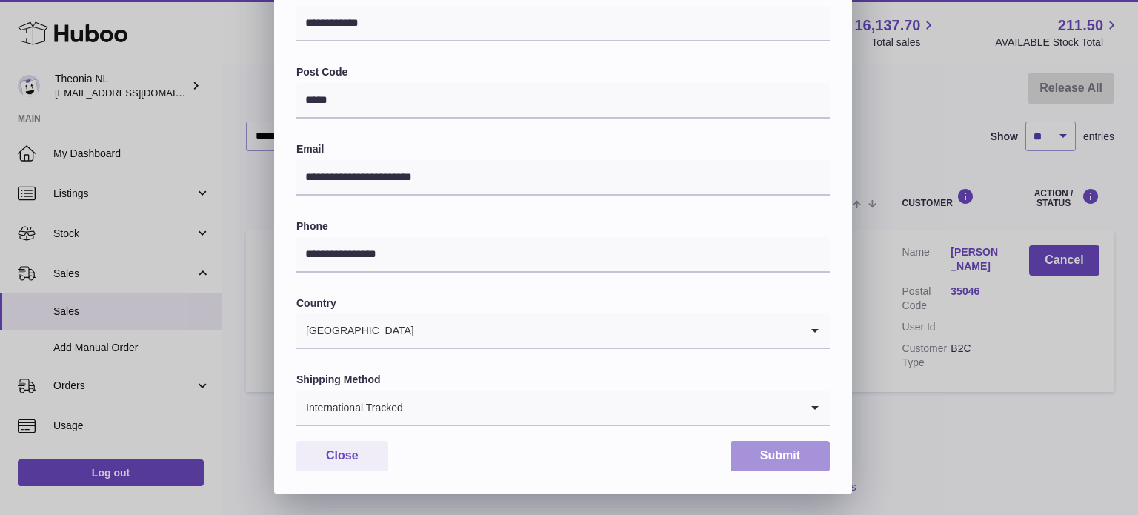
click at [782, 450] on button "Submit" at bounding box center [779, 456] width 99 height 30
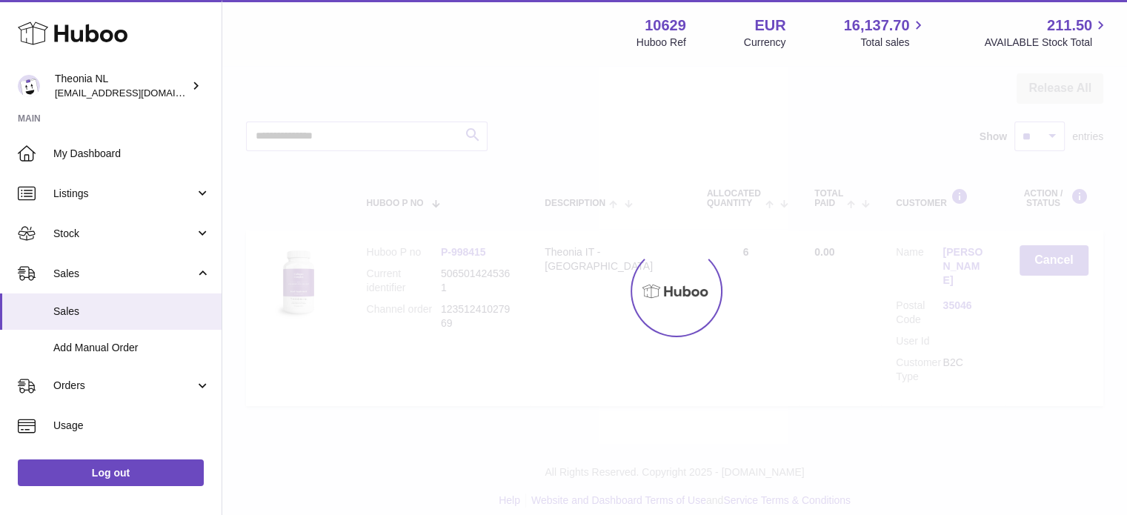
scroll to position [0, 0]
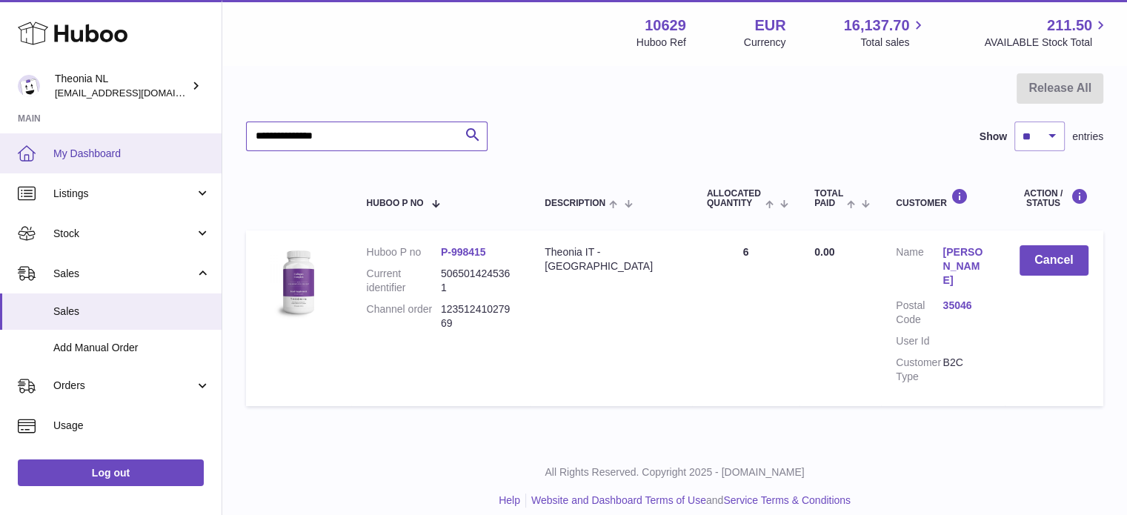
drag, startPoint x: 186, startPoint y: 153, endPoint x: 0, endPoint y: 171, distance: 186.8
click at [0, 167] on div "Huboo Theonia NL info@wholesomegoods.eu Main My Dashboard Listings Not with Hub…" at bounding box center [563, 194] width 1127 height 671
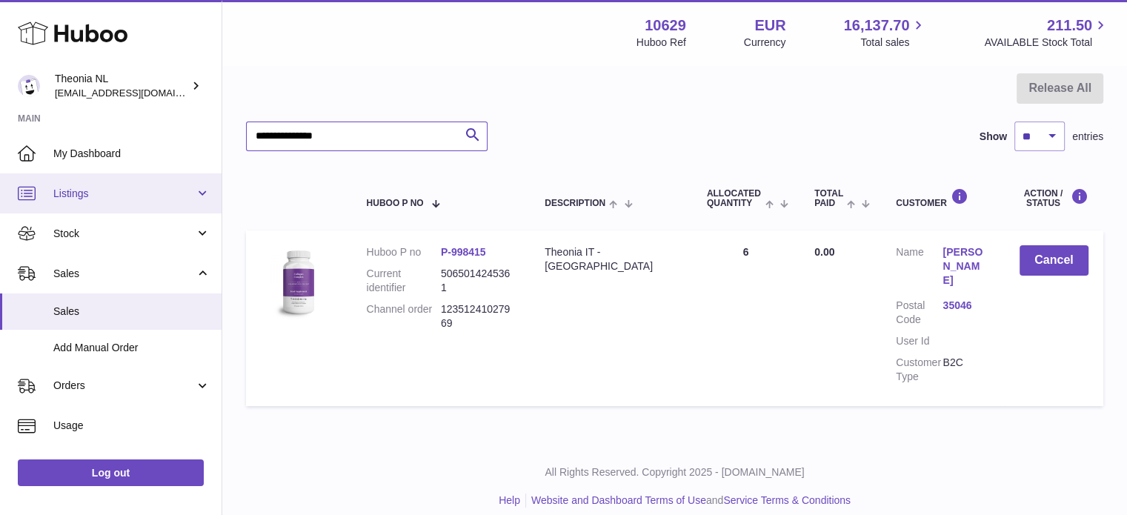
paste input "text"
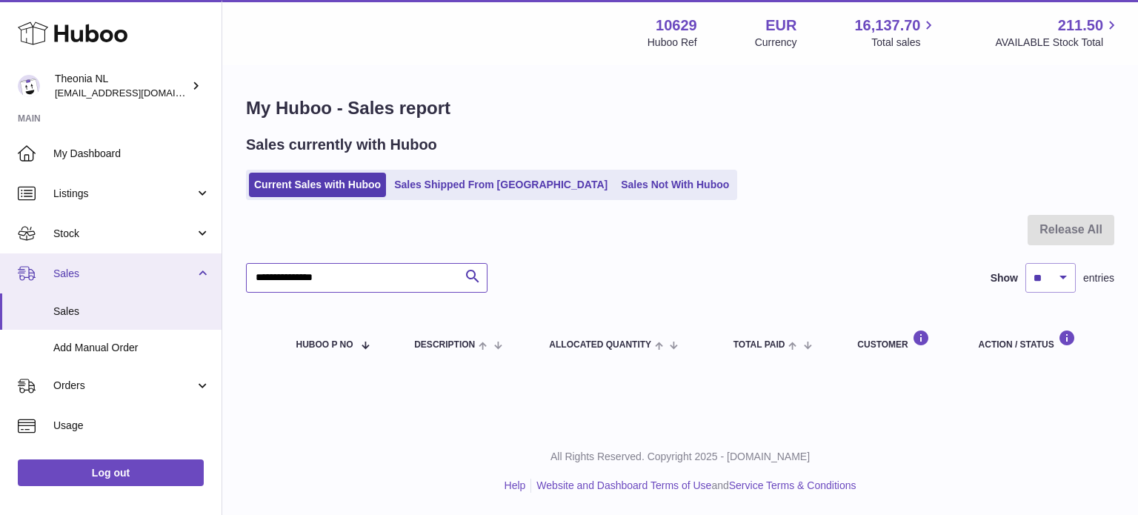
drag, startPoint x: 308, startPoint y: 276, endPoint x: 50, endPoint y: 267, distance: 258.7
click at [57, 267] on div "Huboo Theonia NL info@wholesomegoods.eu Main My Dashboard Listings Not with Hub…" at bounding box center [569, 257] width 1138 height 515
paste input "text"
drag, startPoint x: 374, startPoint y: 276, endPoint x: 36, endPoint y: 275, distance: 338.5
click at [101, 281] on div "Huboo Theonia NL info@wholesomegoods.eu Main My Dashboard Listings Not with Hub…" at bounding box center [569, 257] width 1138 height 515
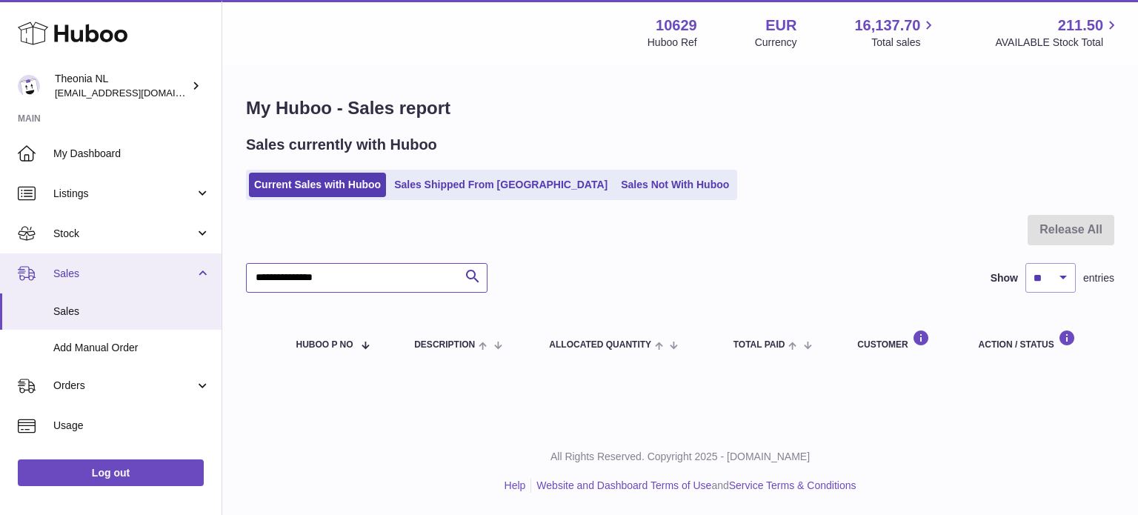
paste input "text"
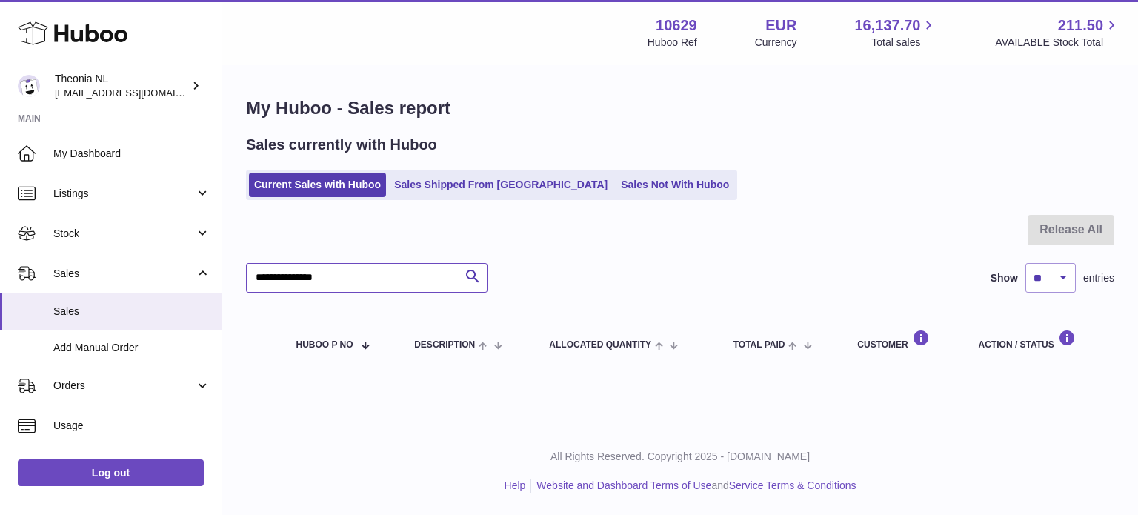
type input "**********"
click at [437, 184] on link "Sales Shipped From [GEOGRAPHIC_DATA]" at bounding box center [501, 185] width 224 height 24
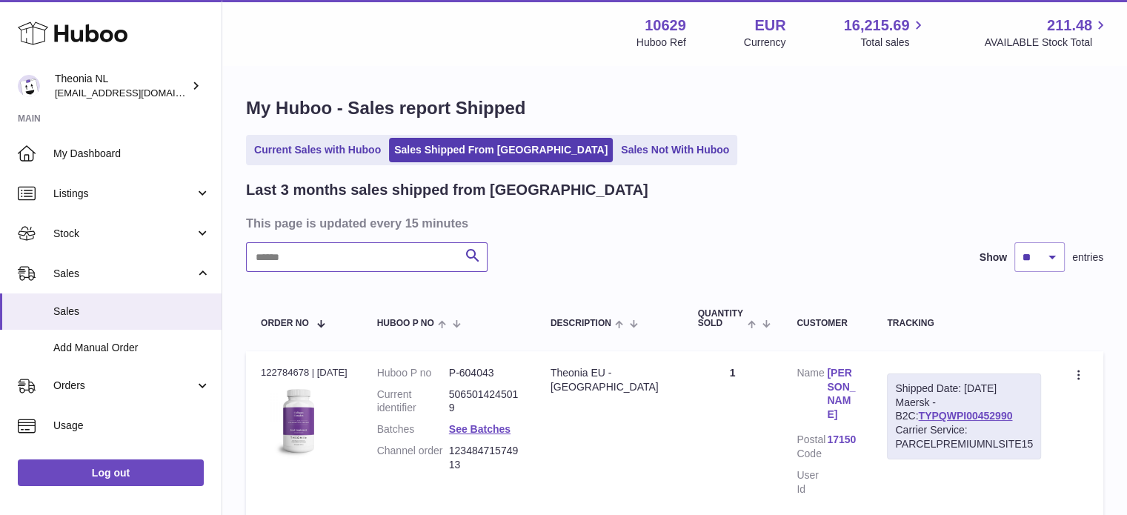
click at [409, 269] on input "text" at bounding box center [366, 257] width 241 height 30
paste input "**********"
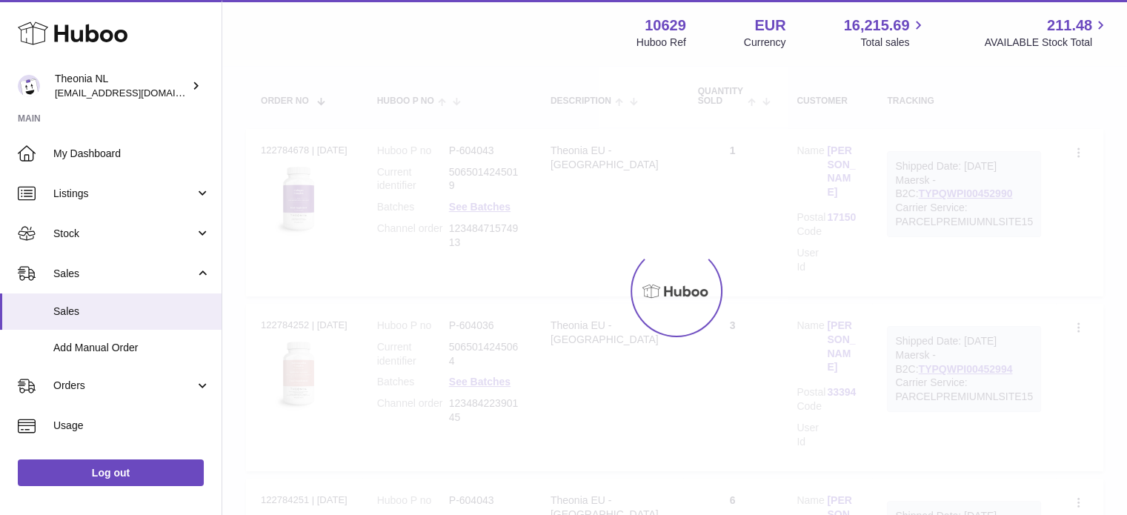
scroll to position [113, 0]
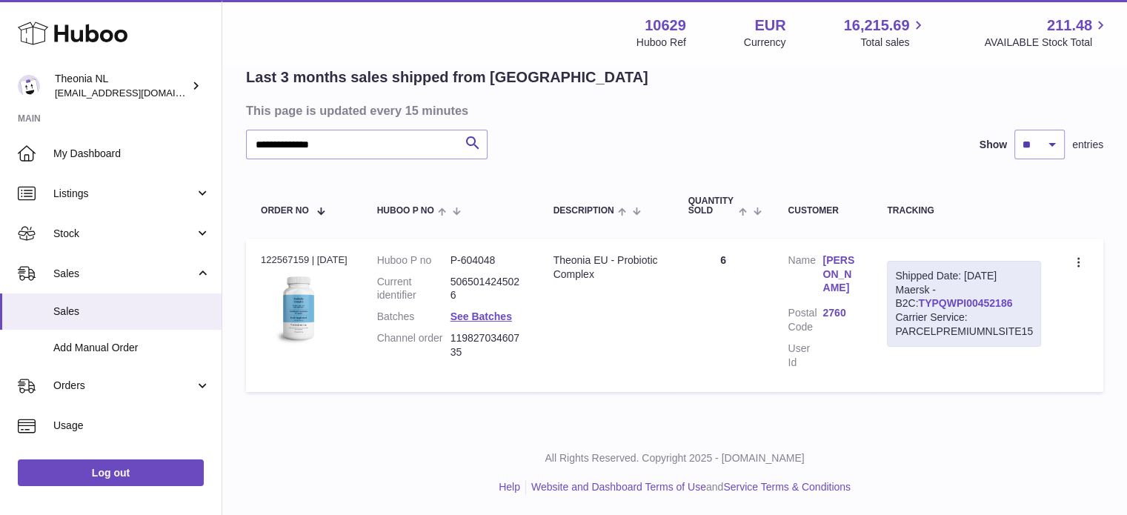
click at [925, 300] on link "TYPQWPI00452186" at bounding box center [965, 303] width 94 height 12
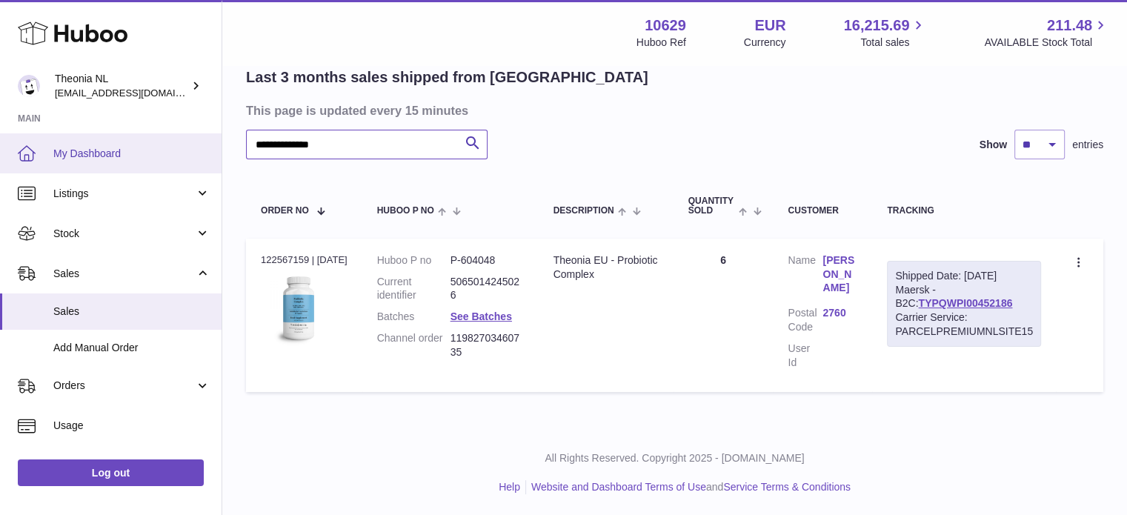
drag, startPoint x: 394, startPoint y: 136, endPoint x: 113, endPoint y: 141, distance: 281.5
click at [0, 141] on div "**********" at bounding box center [563, 201] width 1127 height 629
paste input "text"
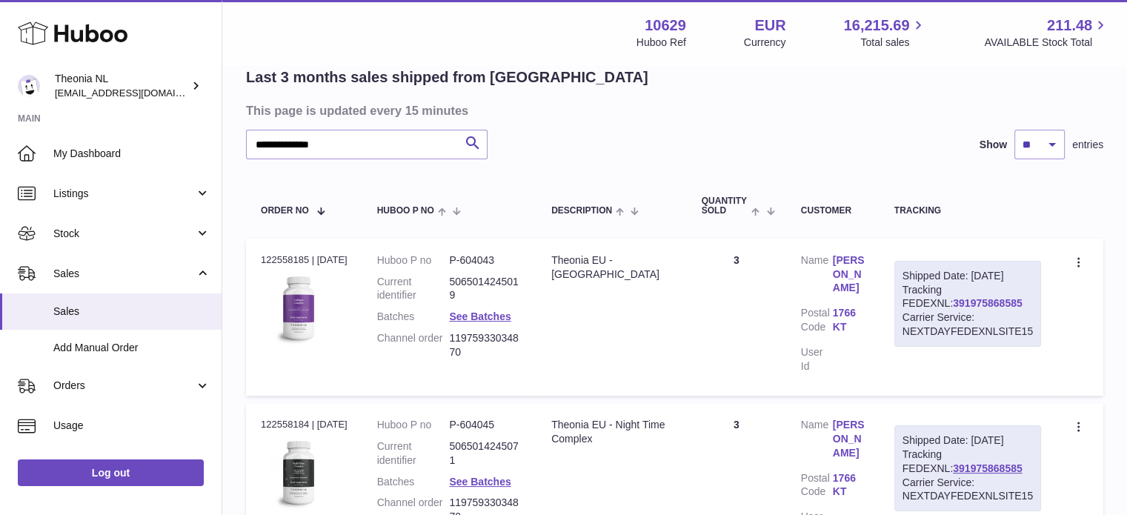
click at [953, 309] on link "391975868585" at bounding box center [987, 303] width 69 height 12
drag, startPoint x: 413, startPoint y: 154, endPoint x: 232, endPoint y: 184, distance: 183.9
click at [141, 160] on div "**********" at bounding box center [563, 285] width 1127 height 797
paste input "text"
click at [953, 309] on link "391085003803" at bounding box center [987, 303] width 69 height 12
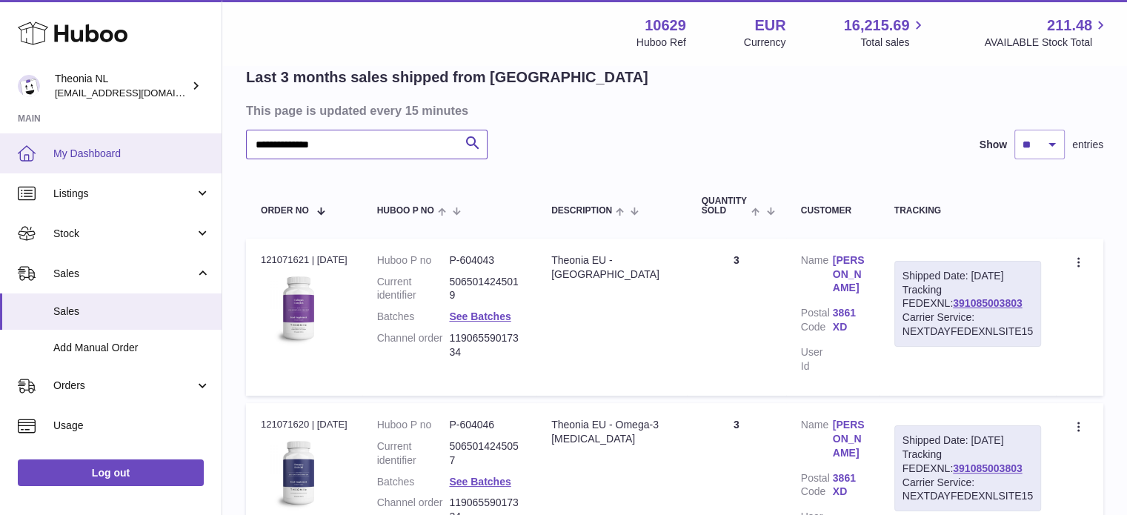
drag, startPoint x: 397, startPoint y: 147, endPoint x: 129, endPoint y: 139, distance: 268.3
click at [147, 137] on div "**********" at bounding box center [563, 285] width 1127 height 797
paste input "text"
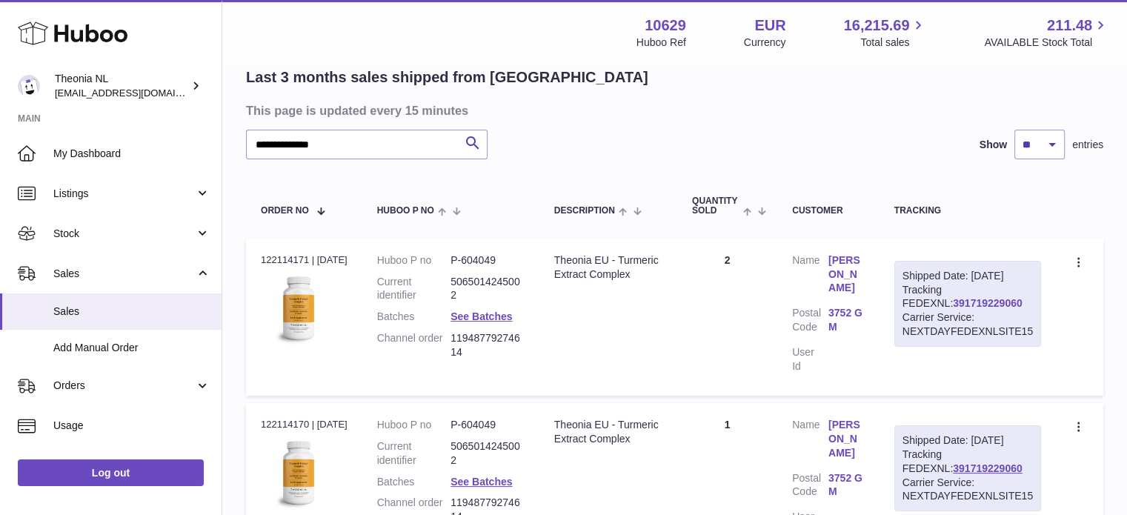
click at [953, 299] on link "391719229060" at bounding box center [987, 303] width 69 height 12
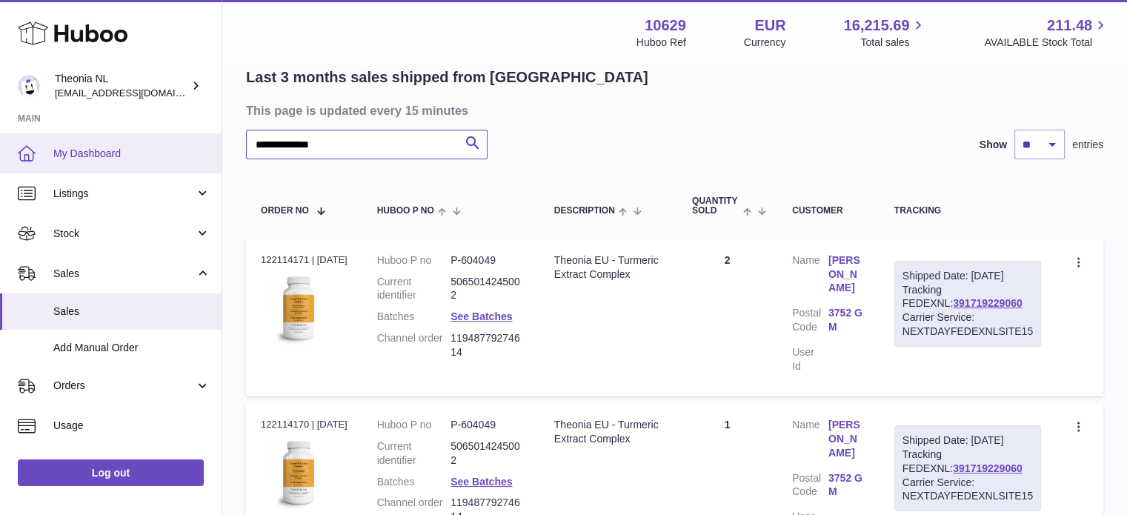
drag, startPoint x: 408, startPoint y: 145, endPoint x: 0, endPoint y: 156, distance: 408.3
click at [120, 159] on div "**********" at bounding box center [563, 285] width 1127 height 797
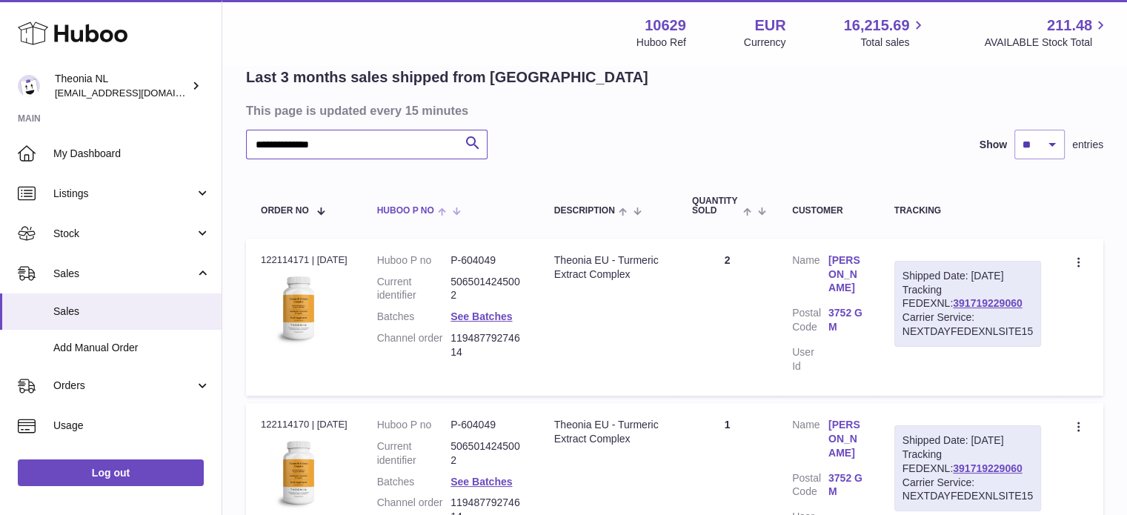
paste input "text"
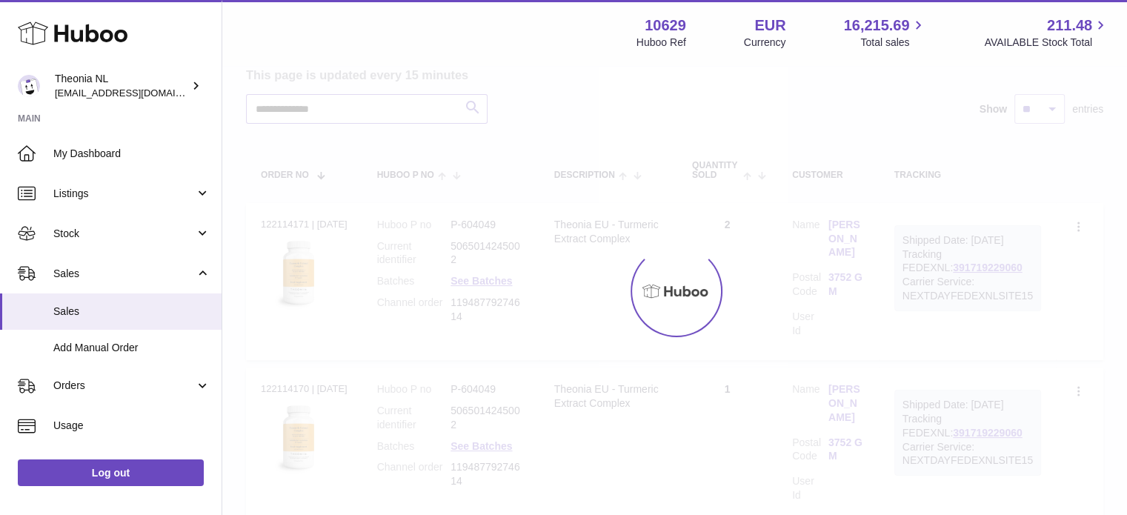
scroll to position [102, 0]
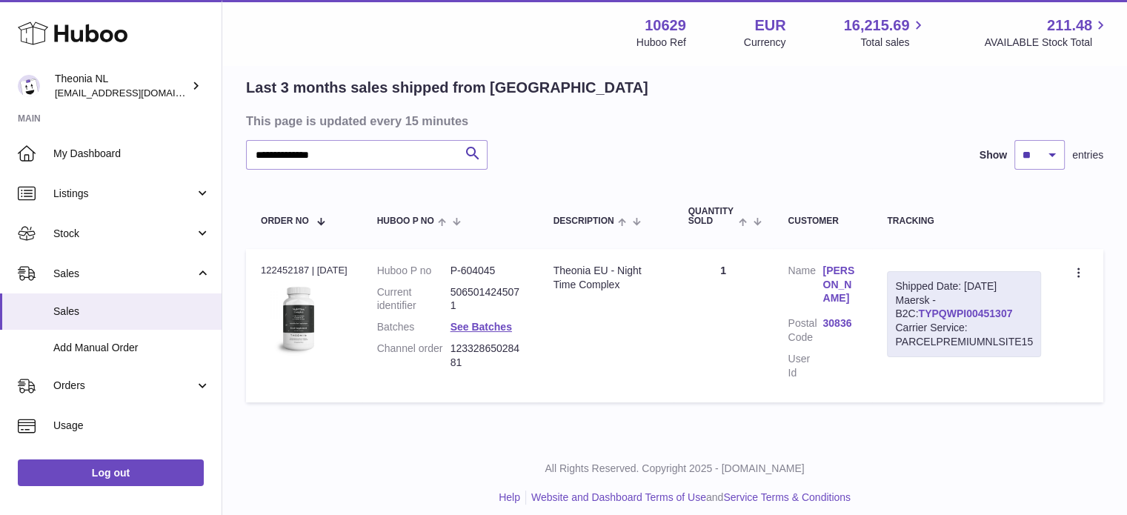
click at [925, 310] on link "TYPQWPI00451307" at bounding box center [965, 313] width 94 height 12
drag, startPoint x: 430, startPoint y: 162, endPoint x: 41, endPoint y: 177, distance: 389.2
click at [56, 176] on div "**********" at bounding box center [563, 212] width 1127 height 629
paste input "text"
click at [923, 321] on div "Carrier Service: PARCELPREMIUMNLSITE15" at bounding box center [964, 335] width 138 height 28
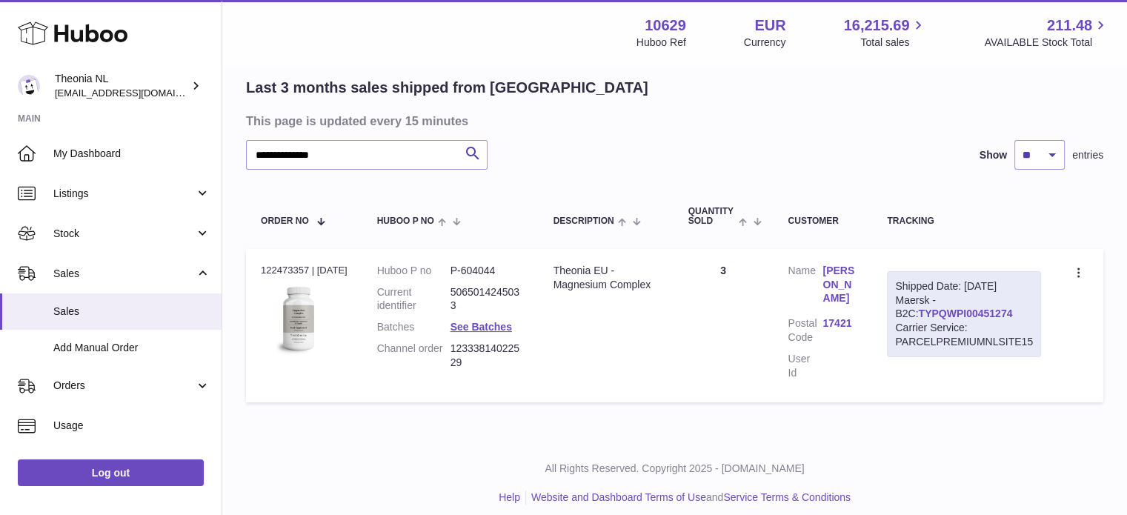
click at [930, 316] on link "TYPQWPI00451274" at bounding box center [965, 313] width 94 height 12
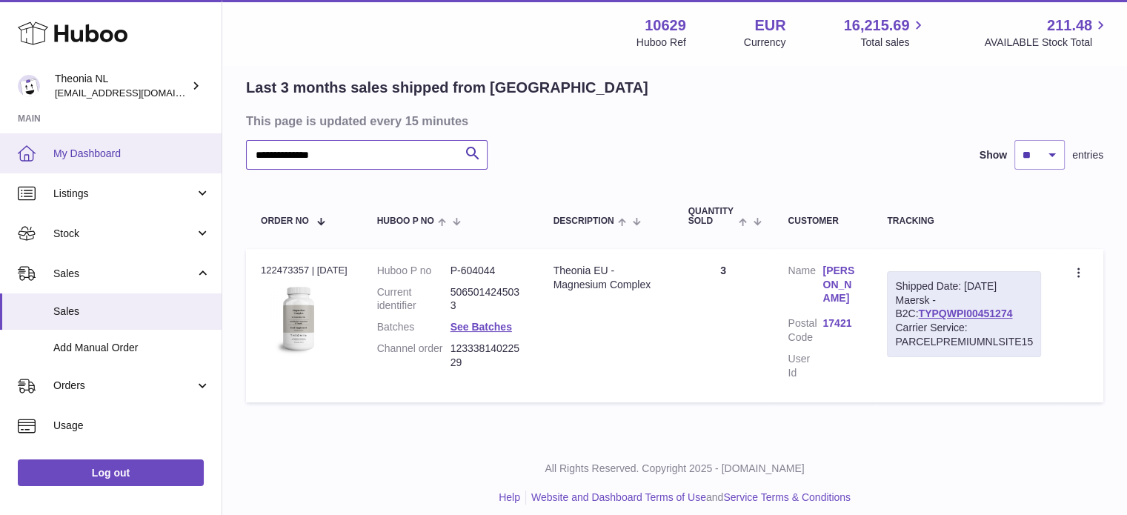
drag, startPoint x: 447, startPoint y: 153, endPoint x: 0, endPoint y: 164, distance: 447.5
click at [0, 162] on div "**********" at bounding box center [563, 212] width 1127 height 629
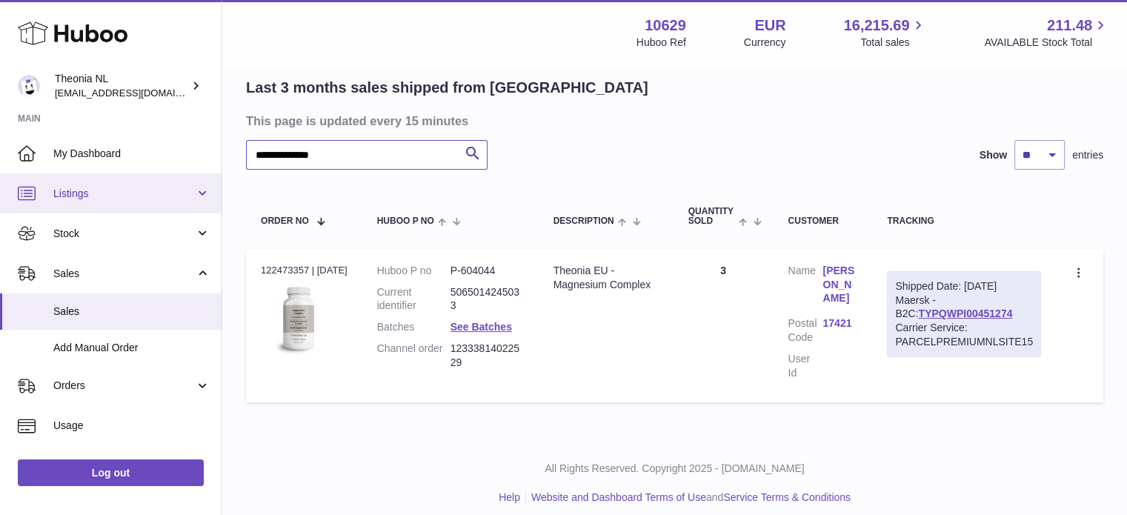
paste input "text"
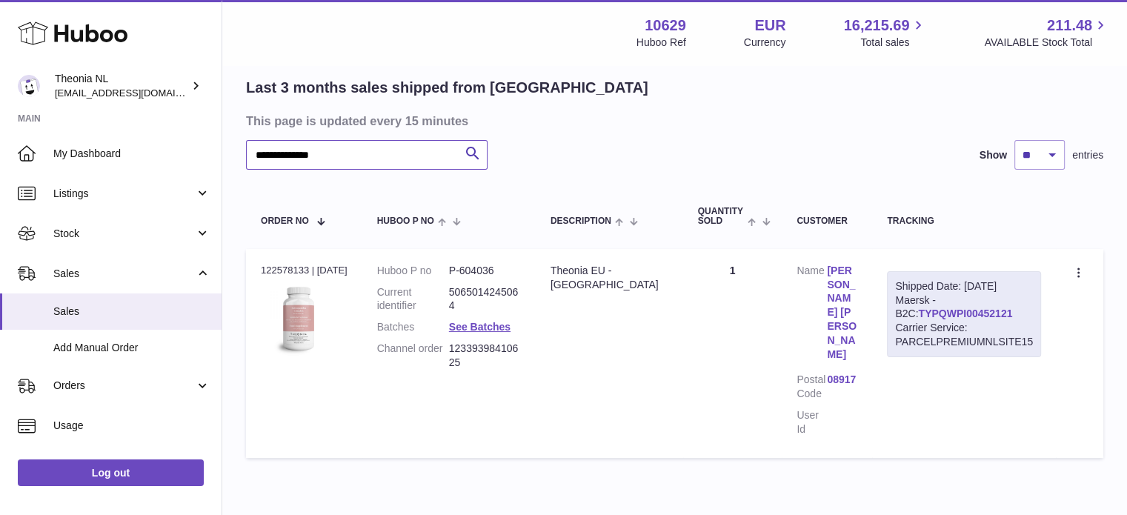
type input "**********"
click at [945, 312] on link "TYPQWPI00452121" at bounding box center [965, 313] width 94 height 12
